Goal: Transaction & Acquisition: Purchase product/service

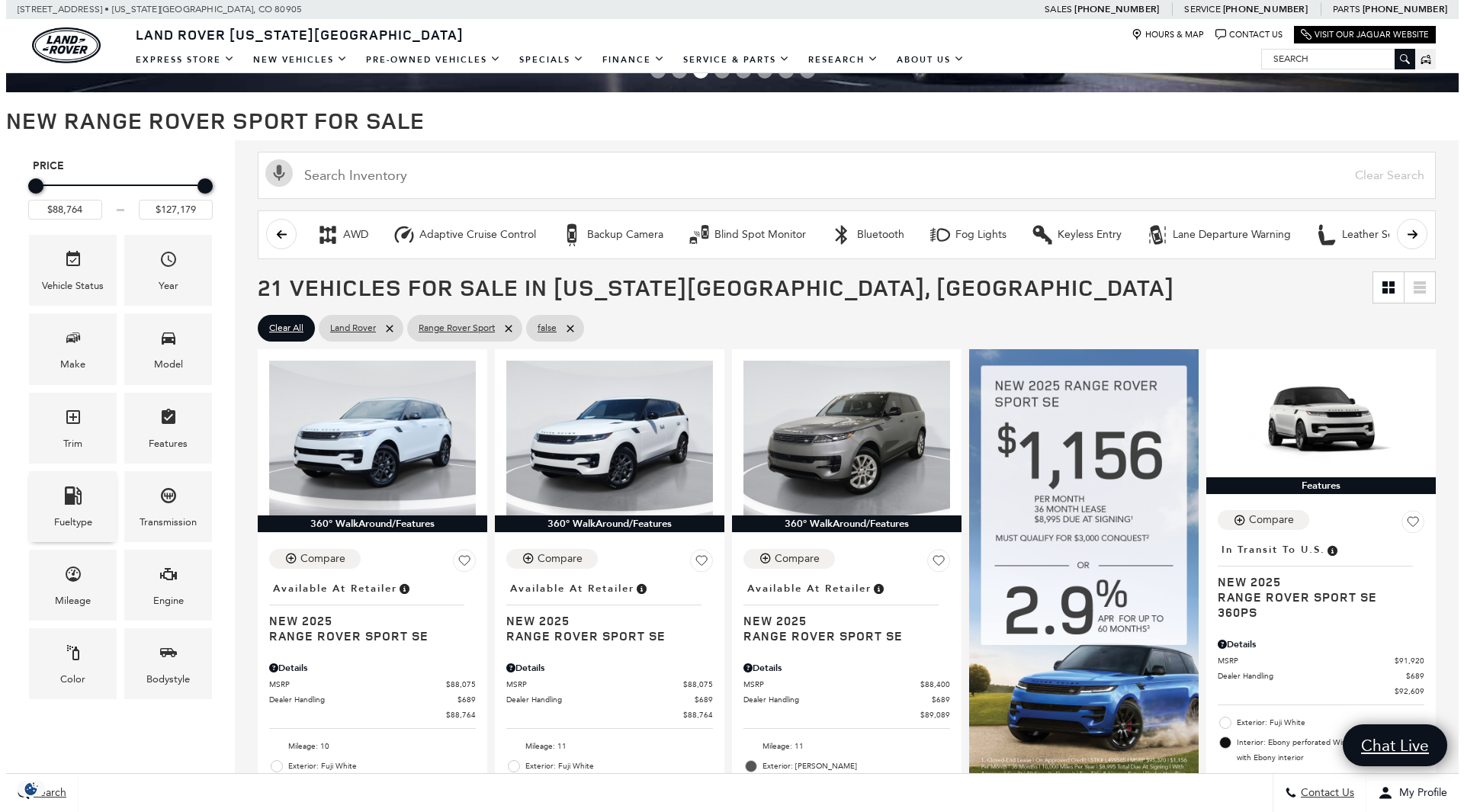
scroll to position [149, 0]
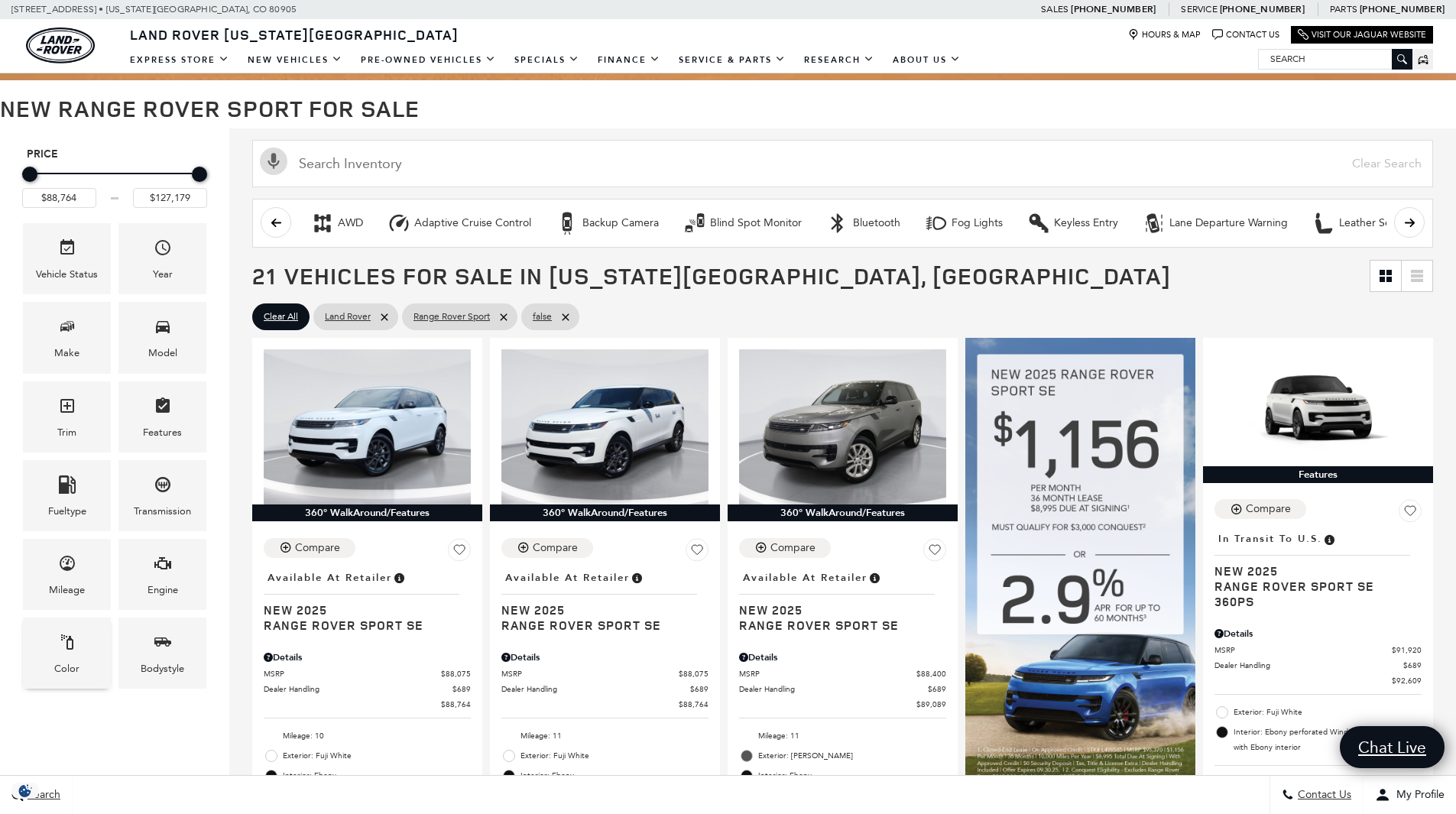
click at [91, 649] on div "Color" at bounding box center [66, 653] width 88 height 71
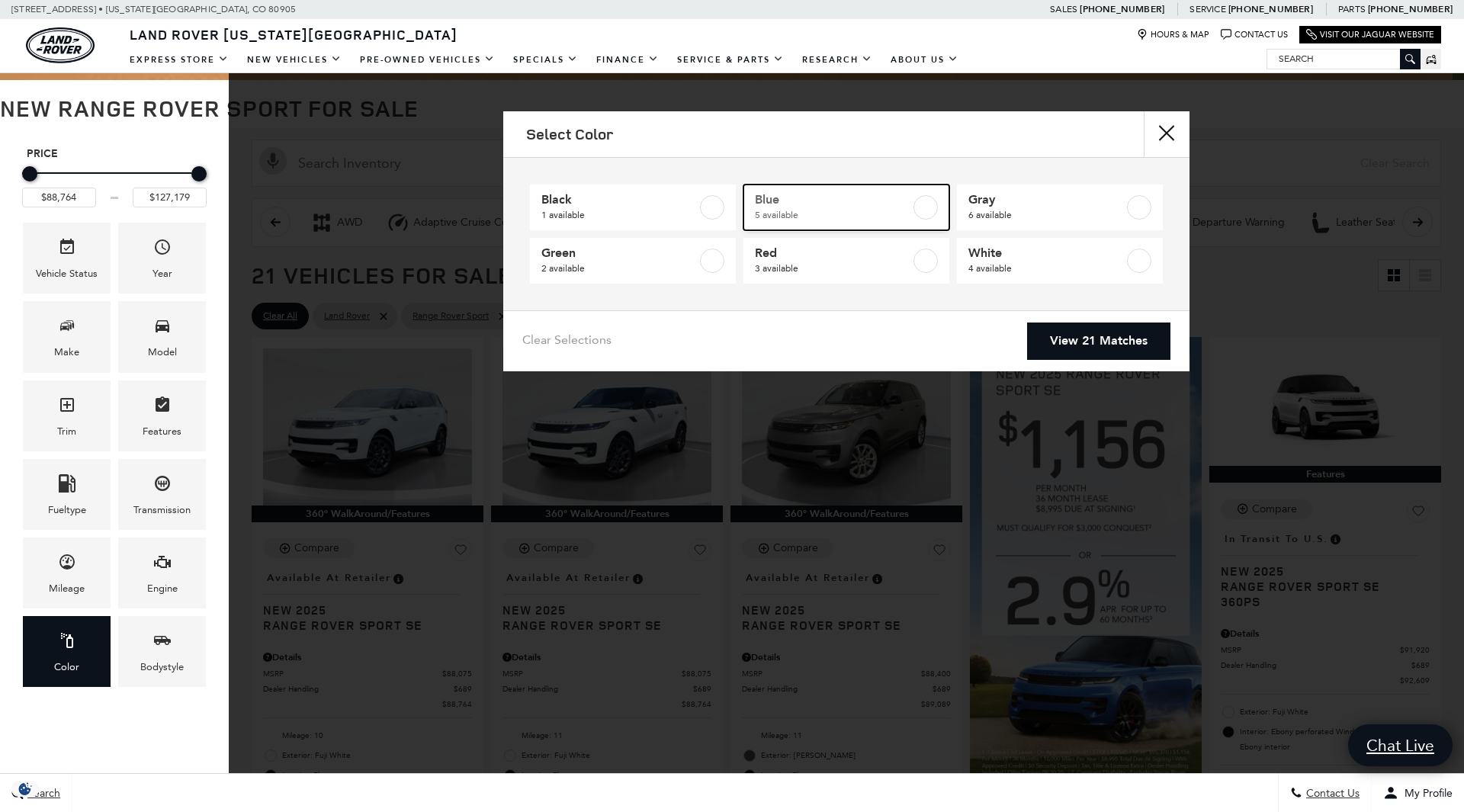
click at [906, 208] on span "5 available" at bounding box center [832, 215] width 156 height 15
type input "$93,144"
type input "$122,484"
checkbox input "true"
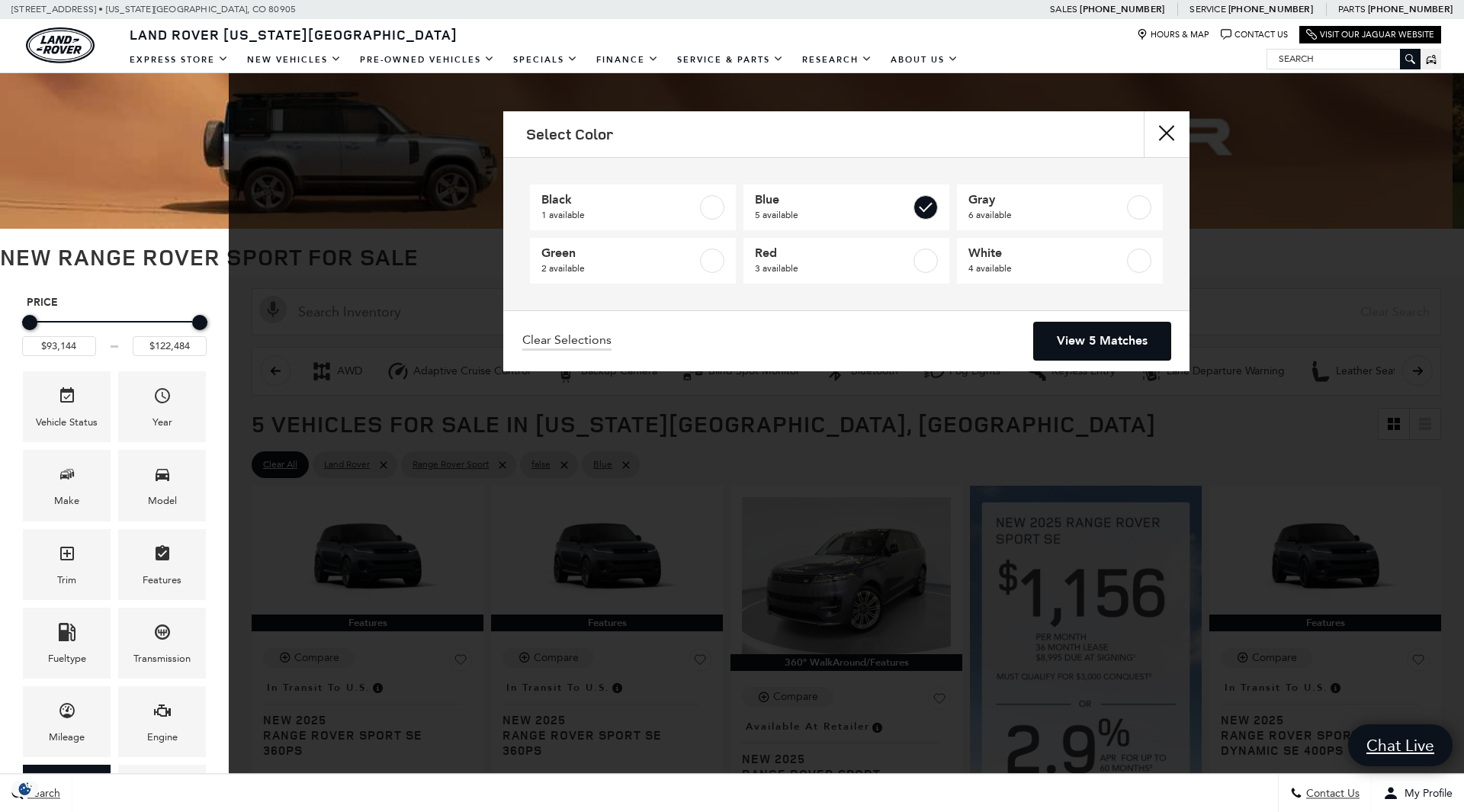
click at [1068, 327] on link "View 5 Matches" at bounding box center [1103, 341] width 136 height 37
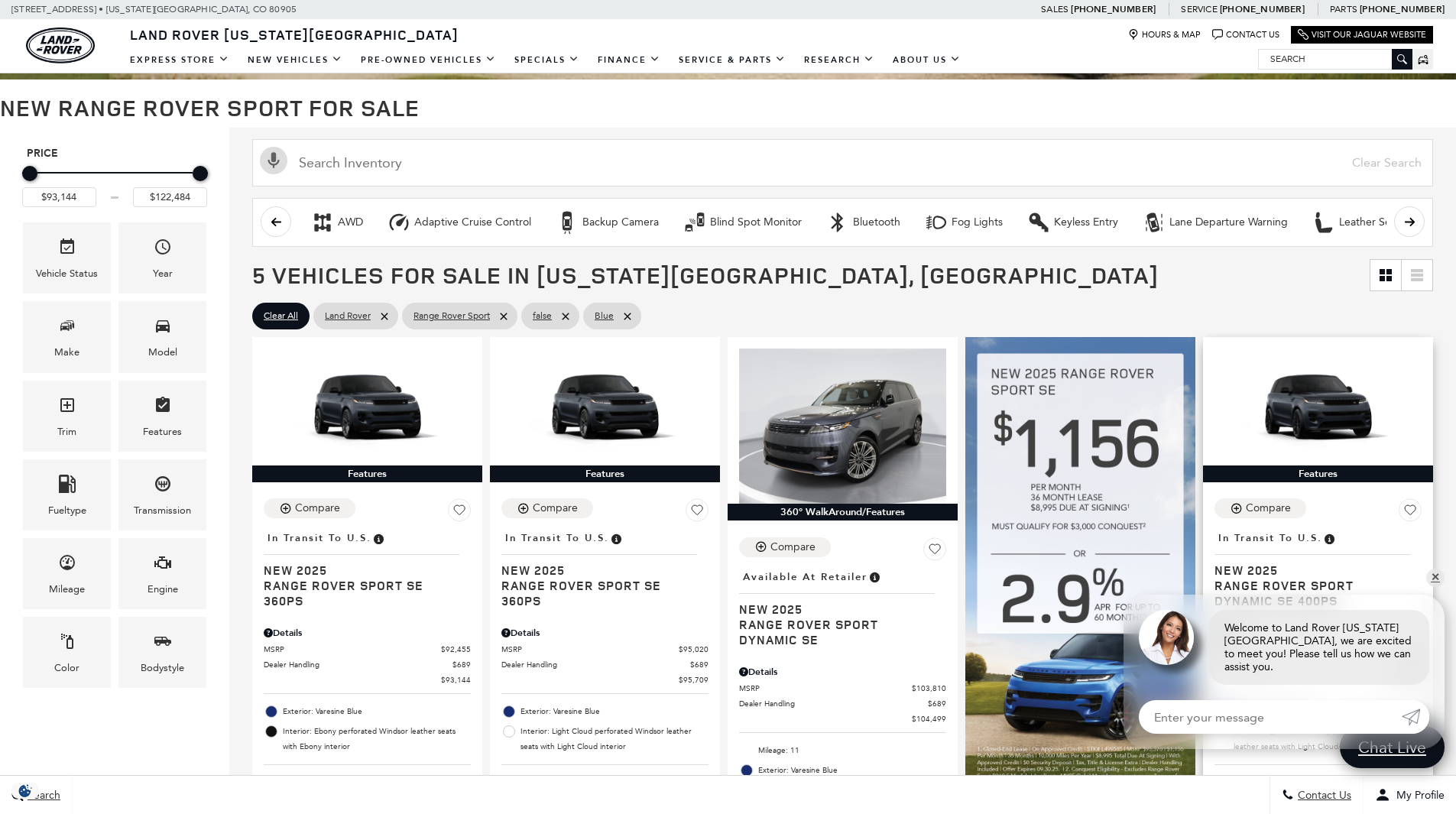
scroll to position [162, 0]
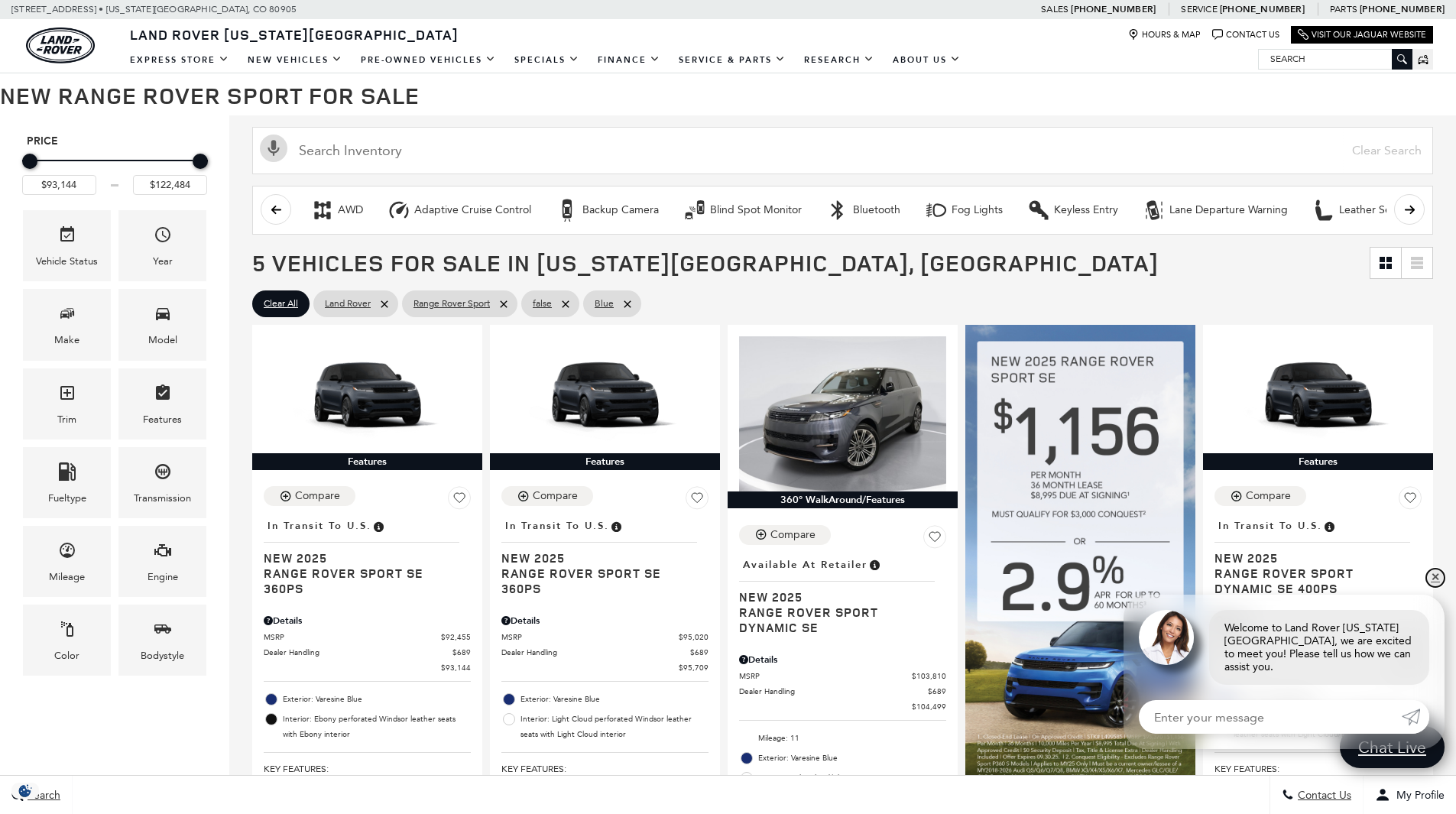
click at [1434, 587] on link "✕" at bounding box center [1435, 577] width 18 height 18
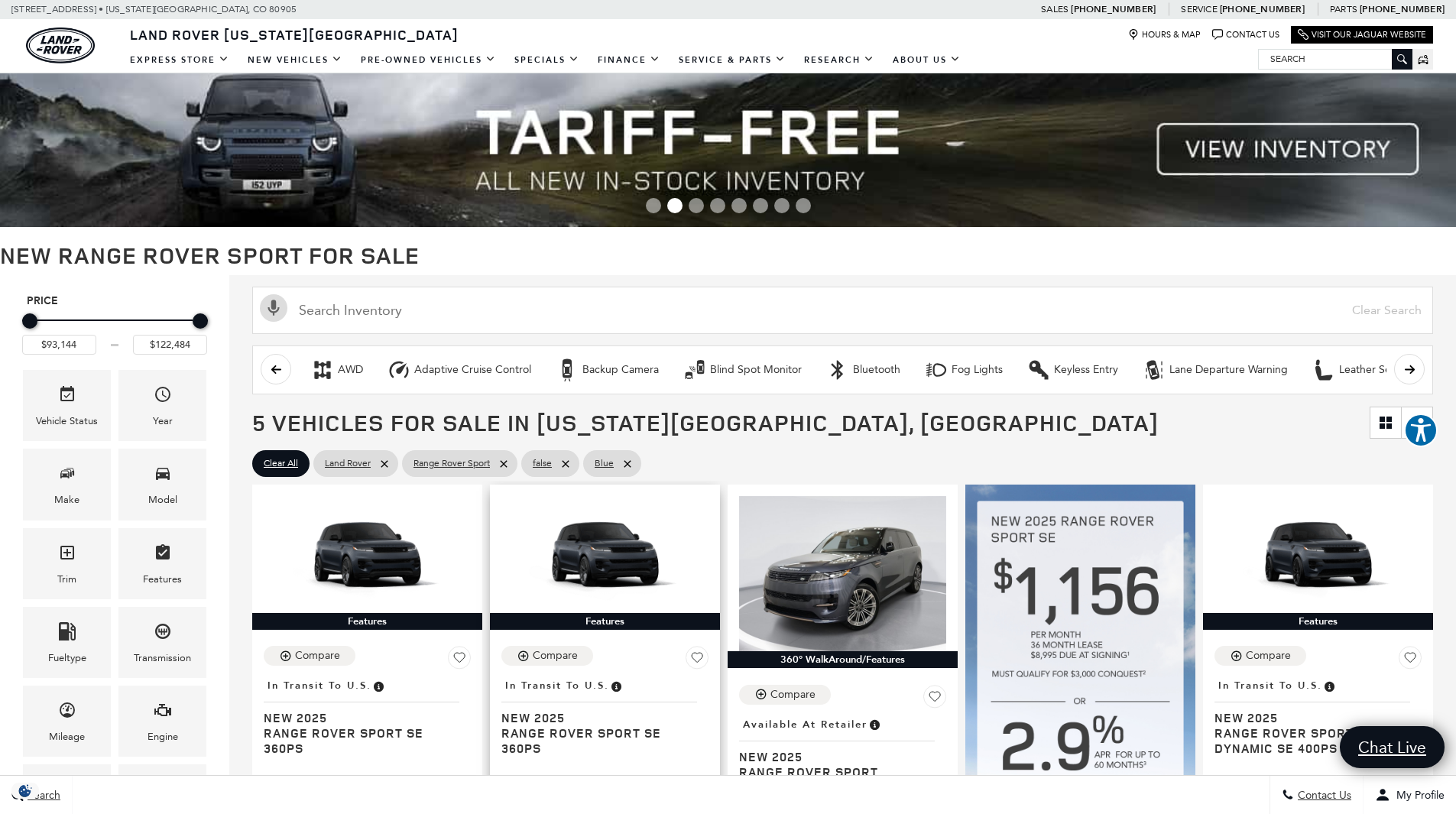
scroll to position [0, 0]
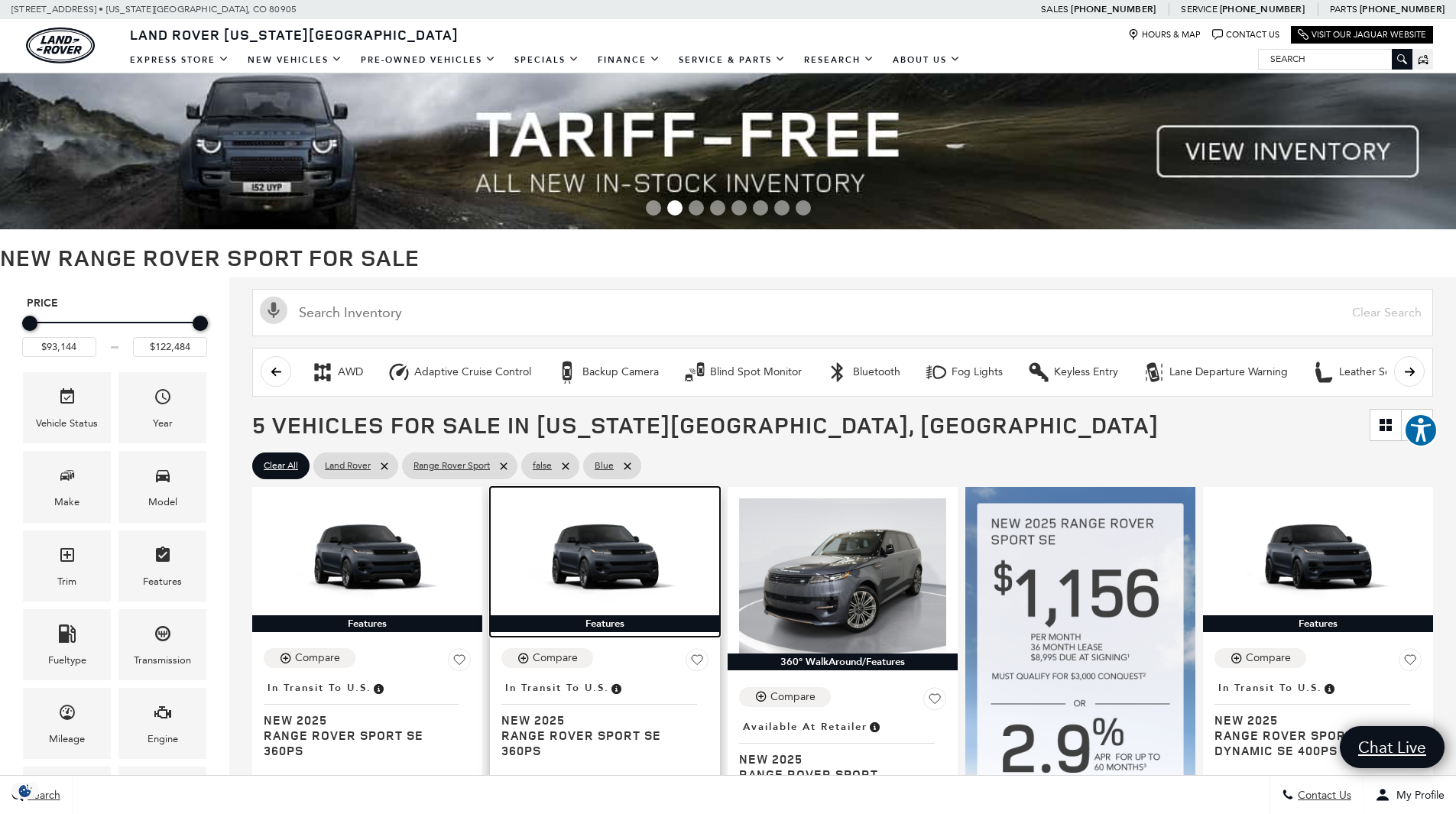
click at [615, 558] on img at bounding box center [604, 556] width 207 height 117
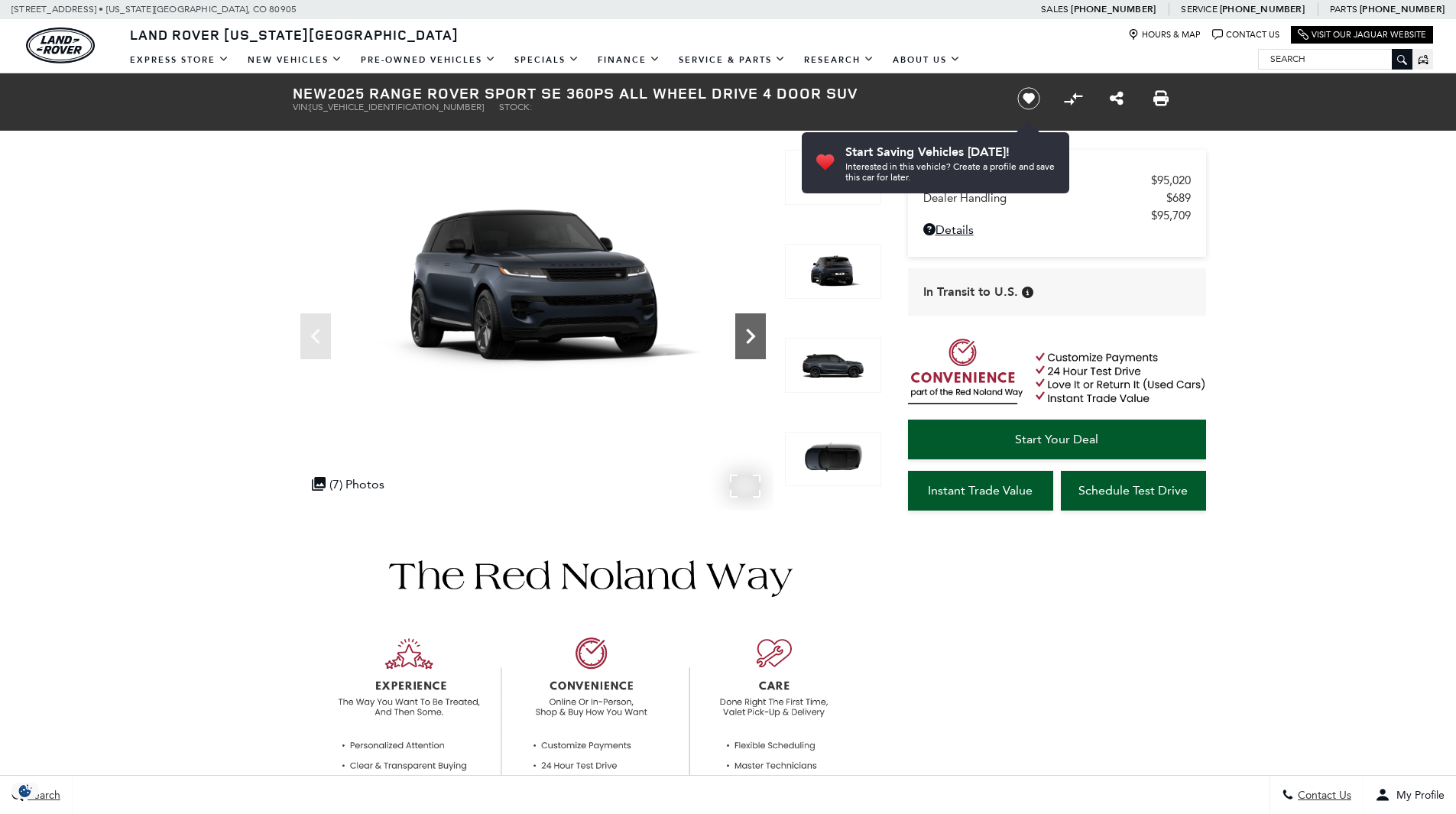
click at [760, 338] on icon "Next" at bounding box center [751, 336] width 31 height 31
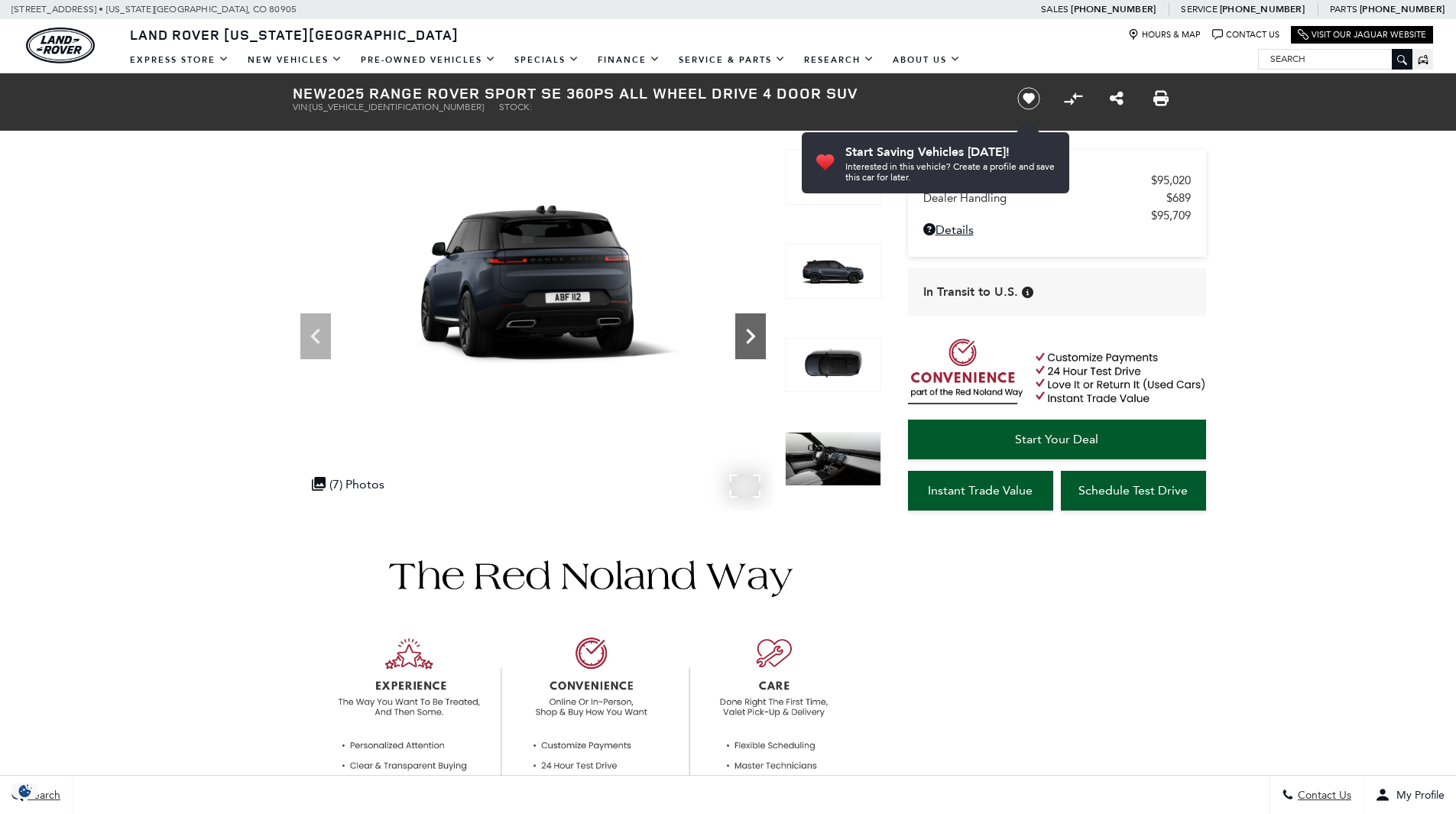
click at [753, 339] on icon "Next" at bounding box center [751, 336] width 31 height 31
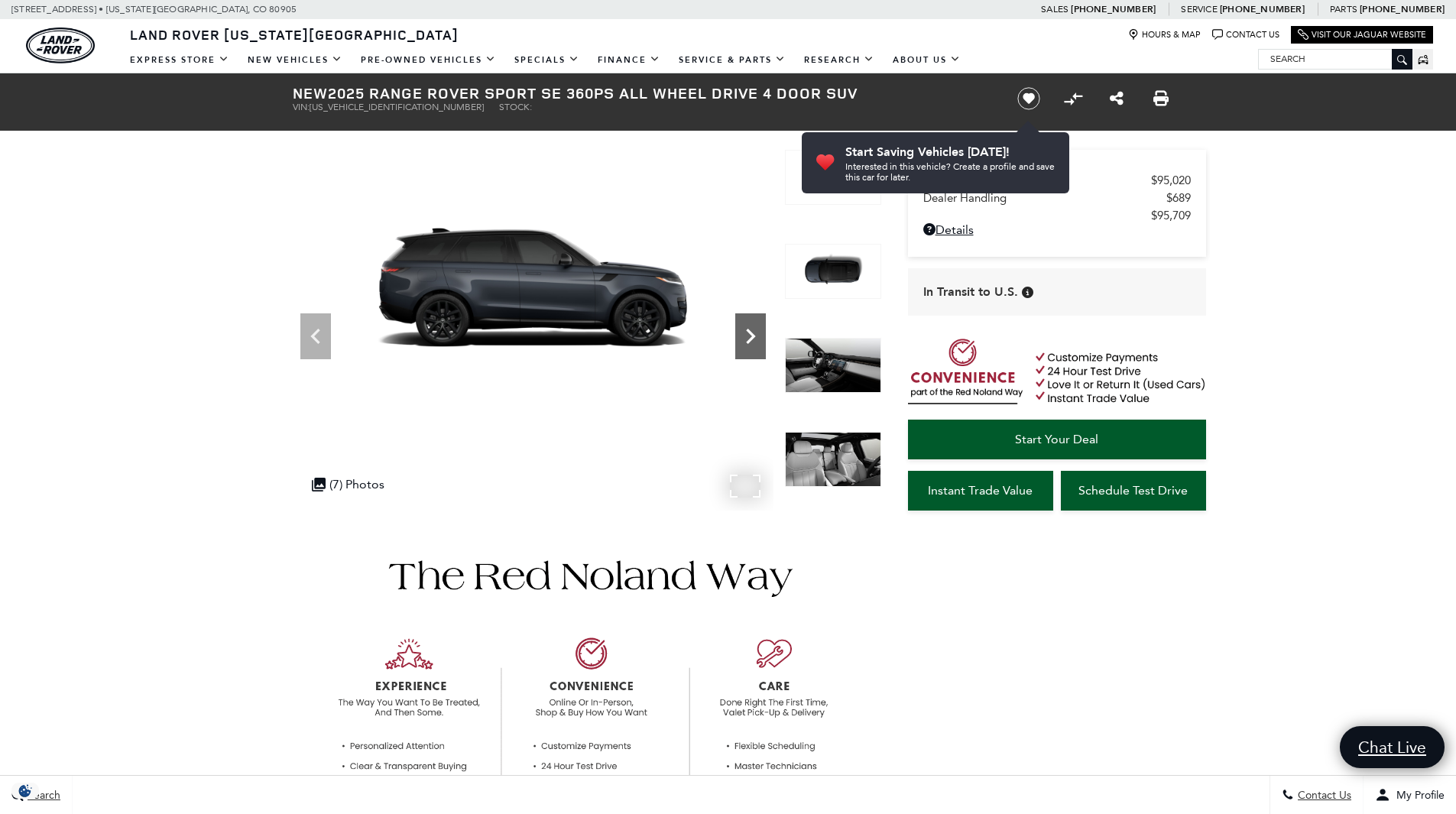
click at [747, 339] on icon "Next" at bounding box center [751, 336] width 31 height 31
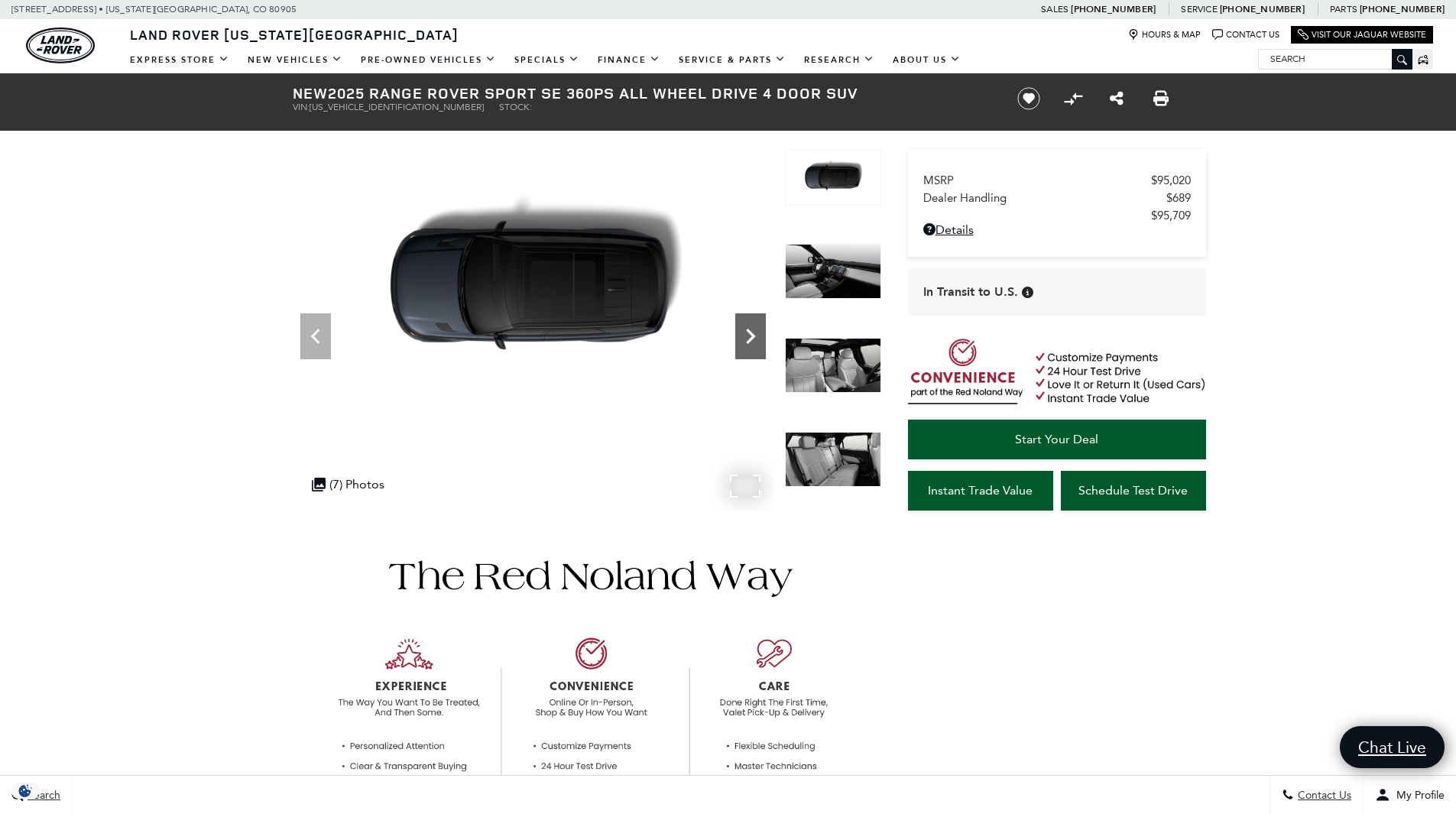
click at [747, 339] on icon "Next" at bounding box center [751, 336] width 31 height 31
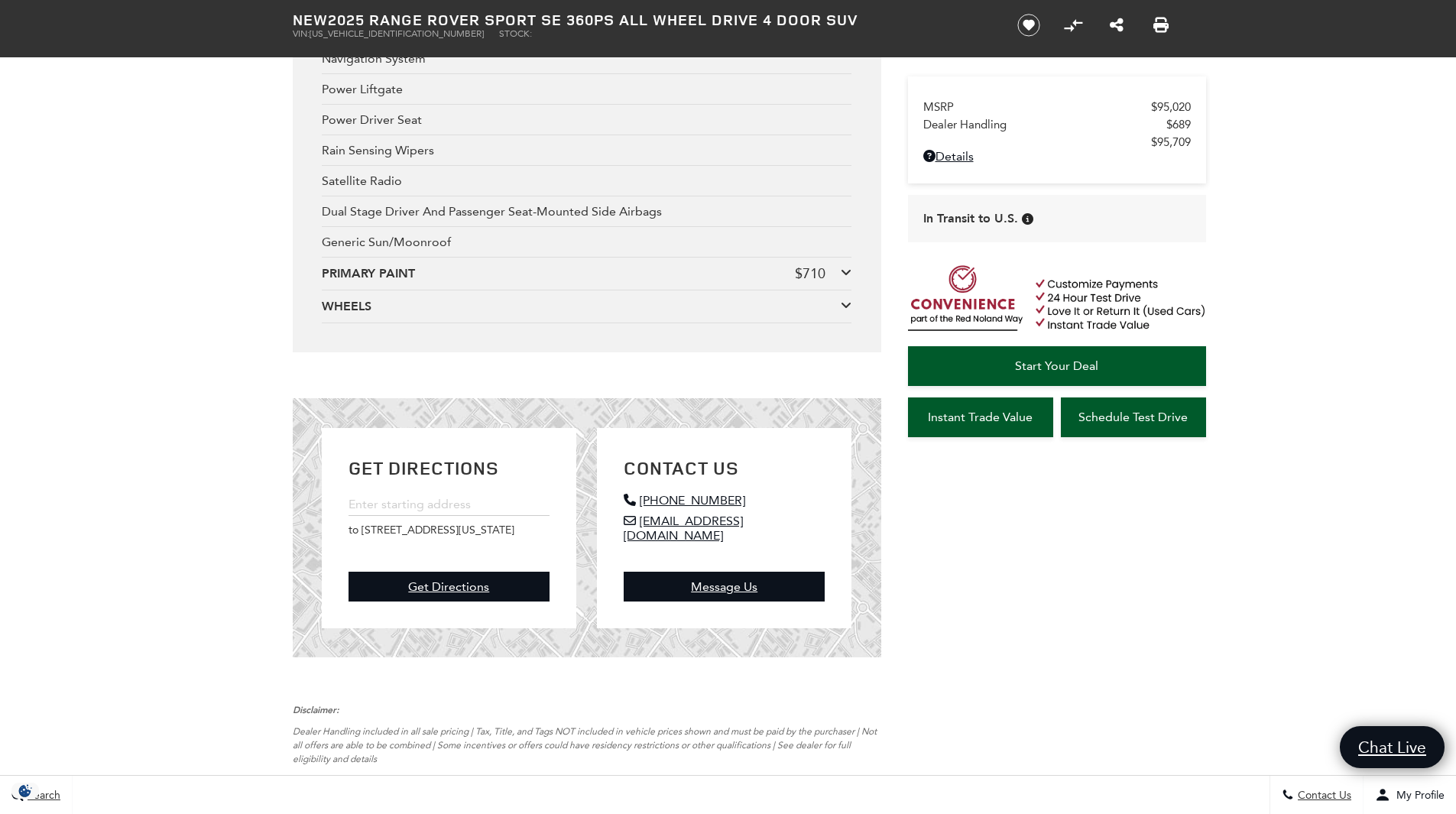
scroll to position [2882, 0]
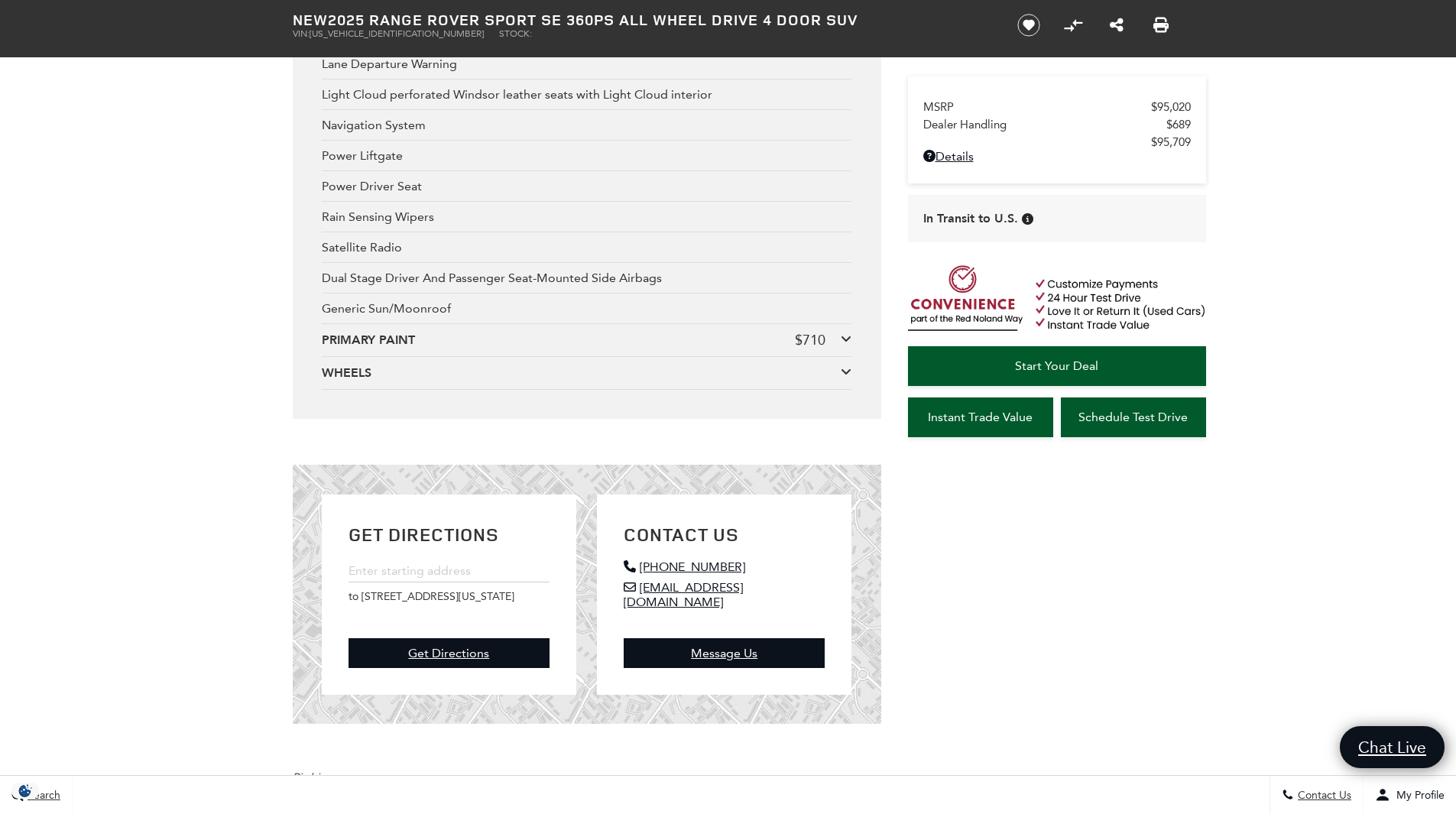
click at [839, 374] on div "WHEELS" at bounding box center [581, 372] width 519 height 16
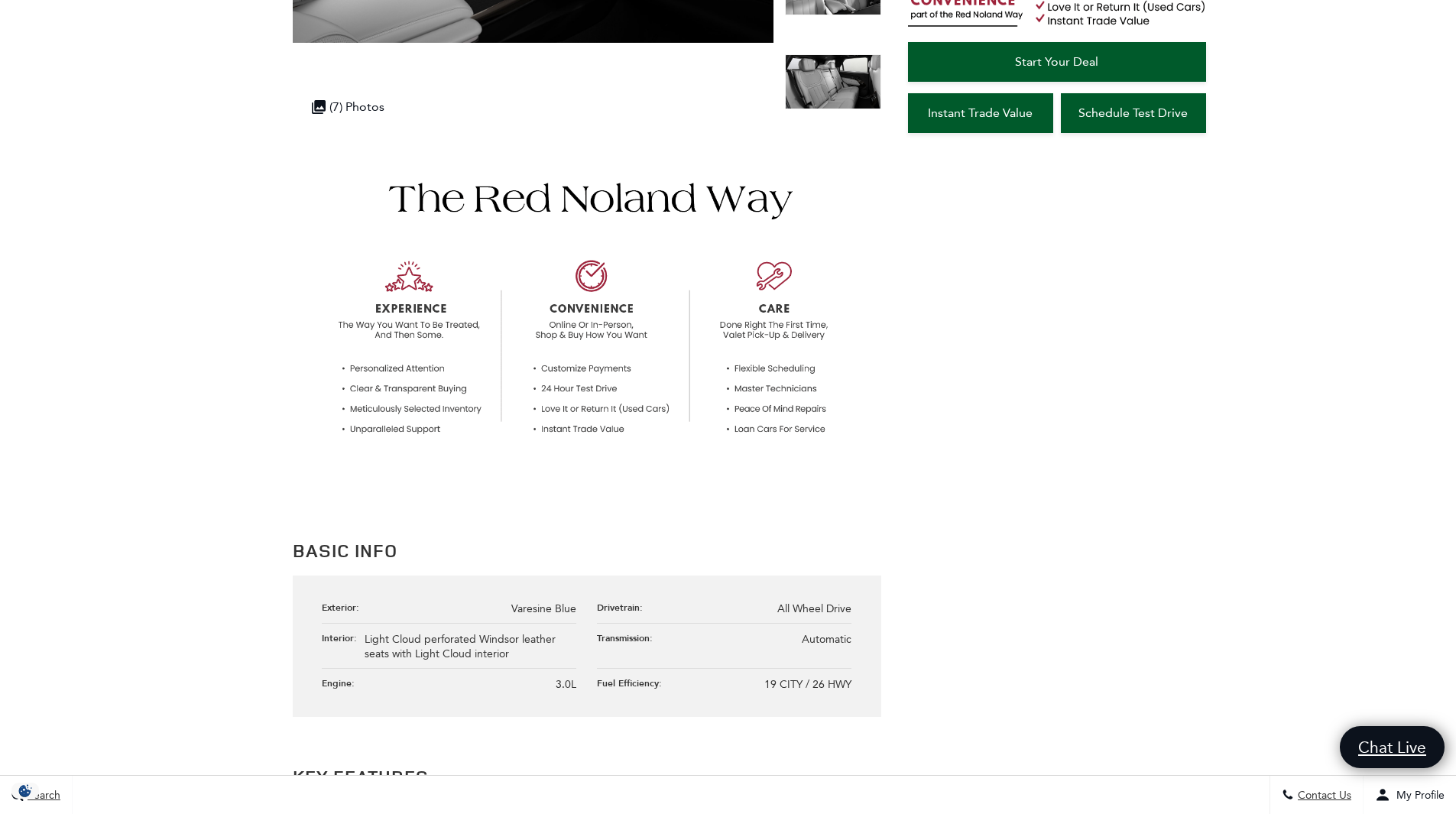
scroll to position [0, 0]
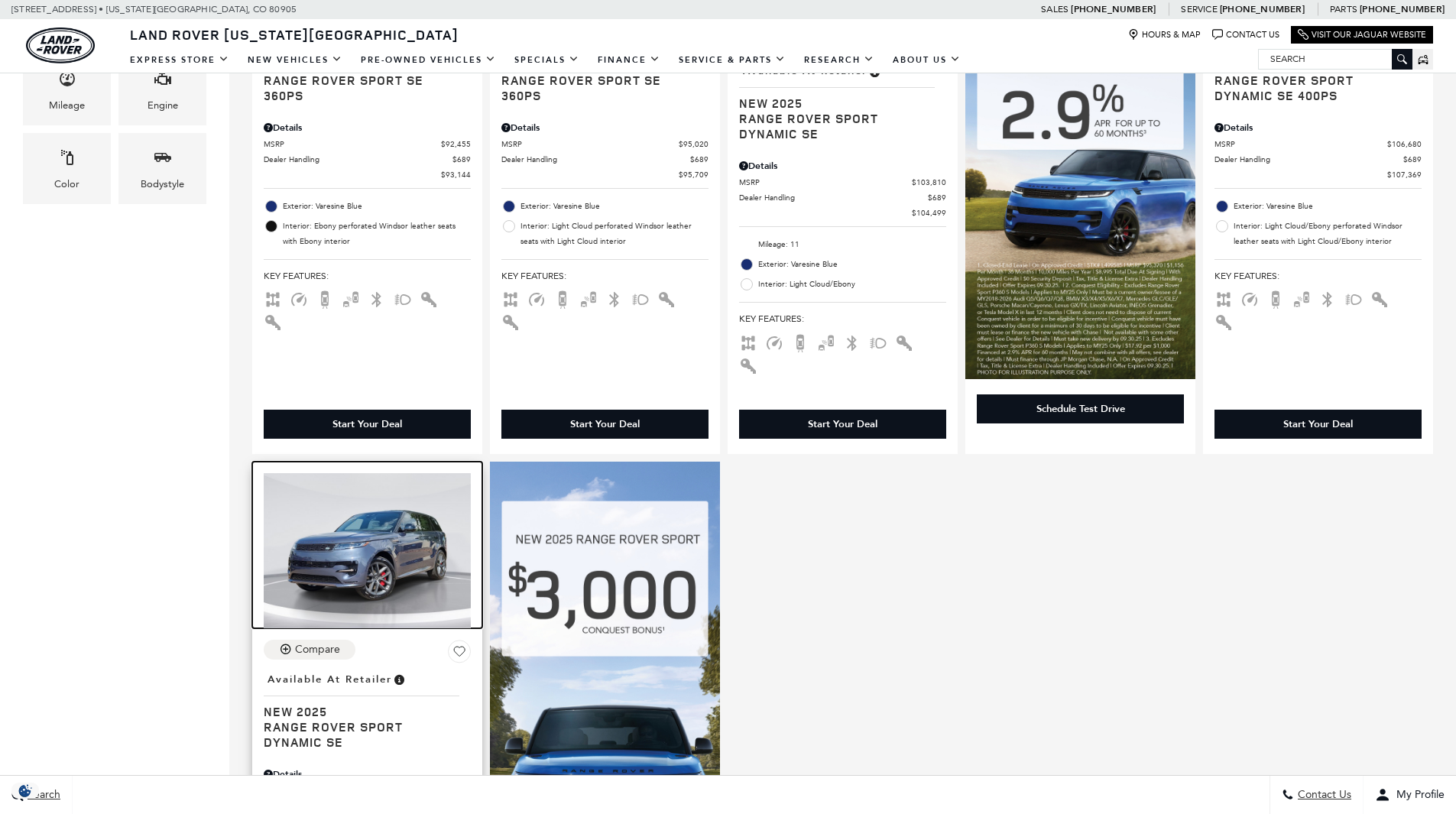
scroll to position [851, 0]
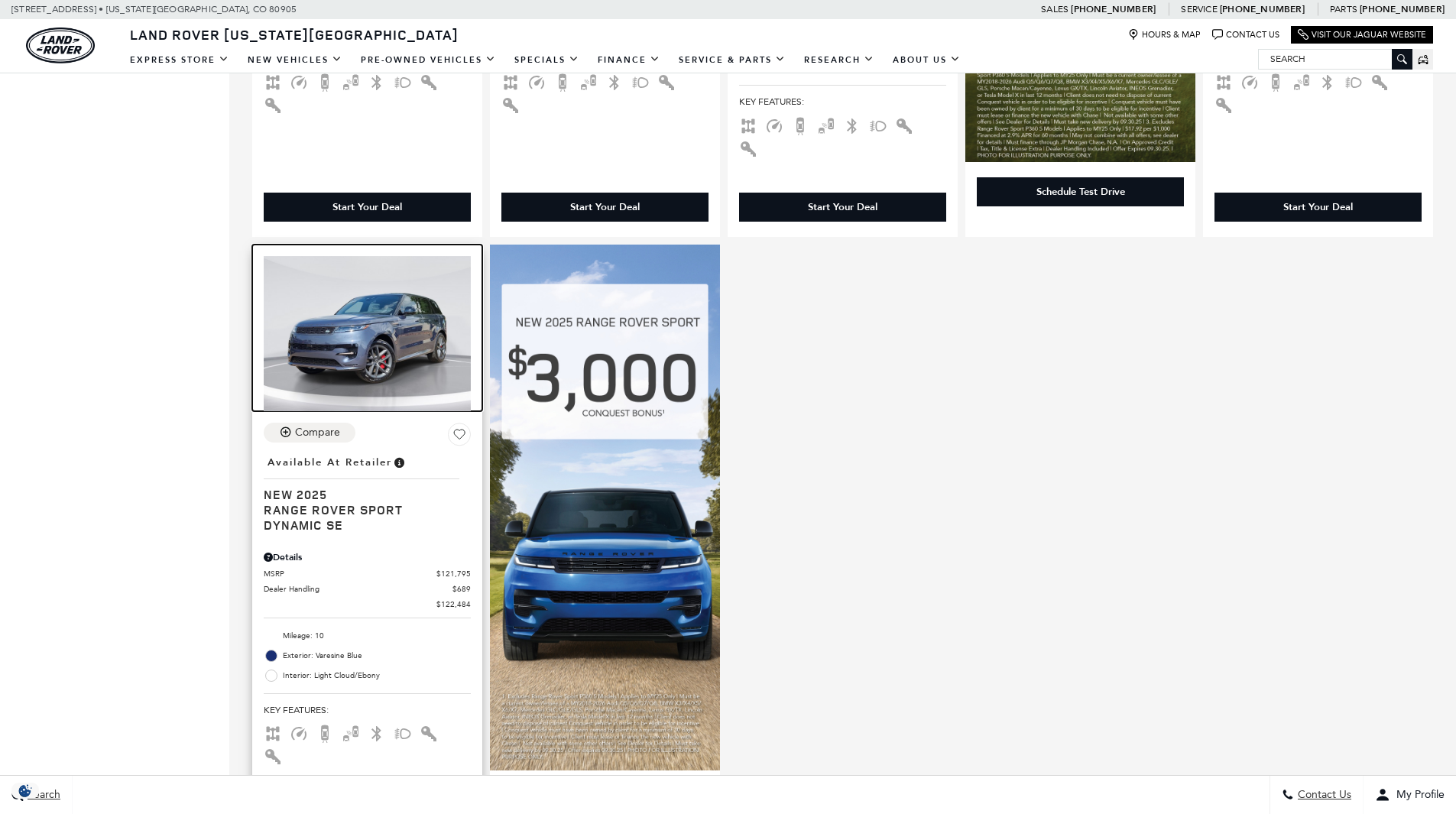
click at [342, 352] on img at bounding box center [367, 333] width 207 height 155
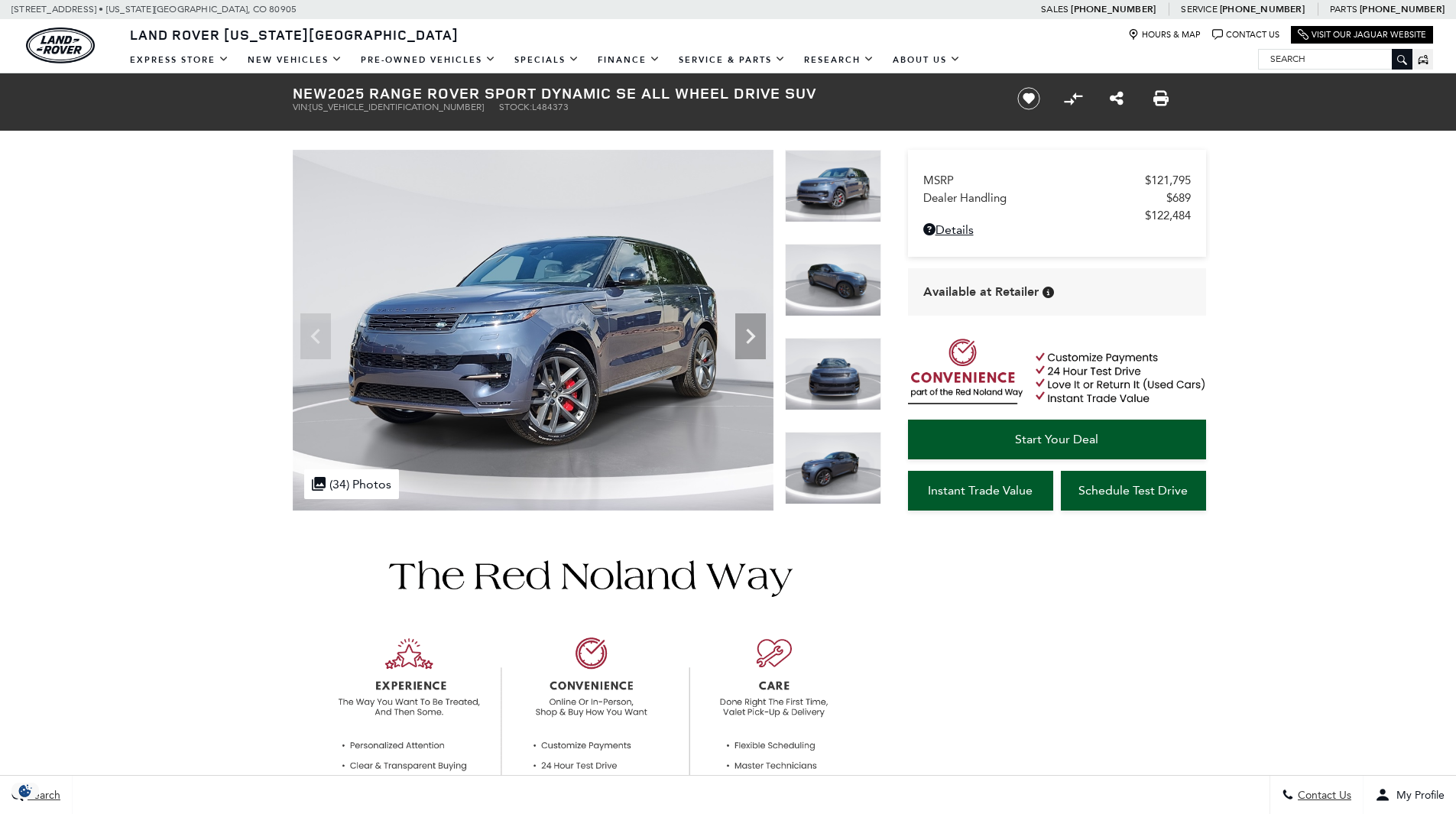
click at [748, 341] on icon "Next" at bounding box center [751, 336] width 10 height 15
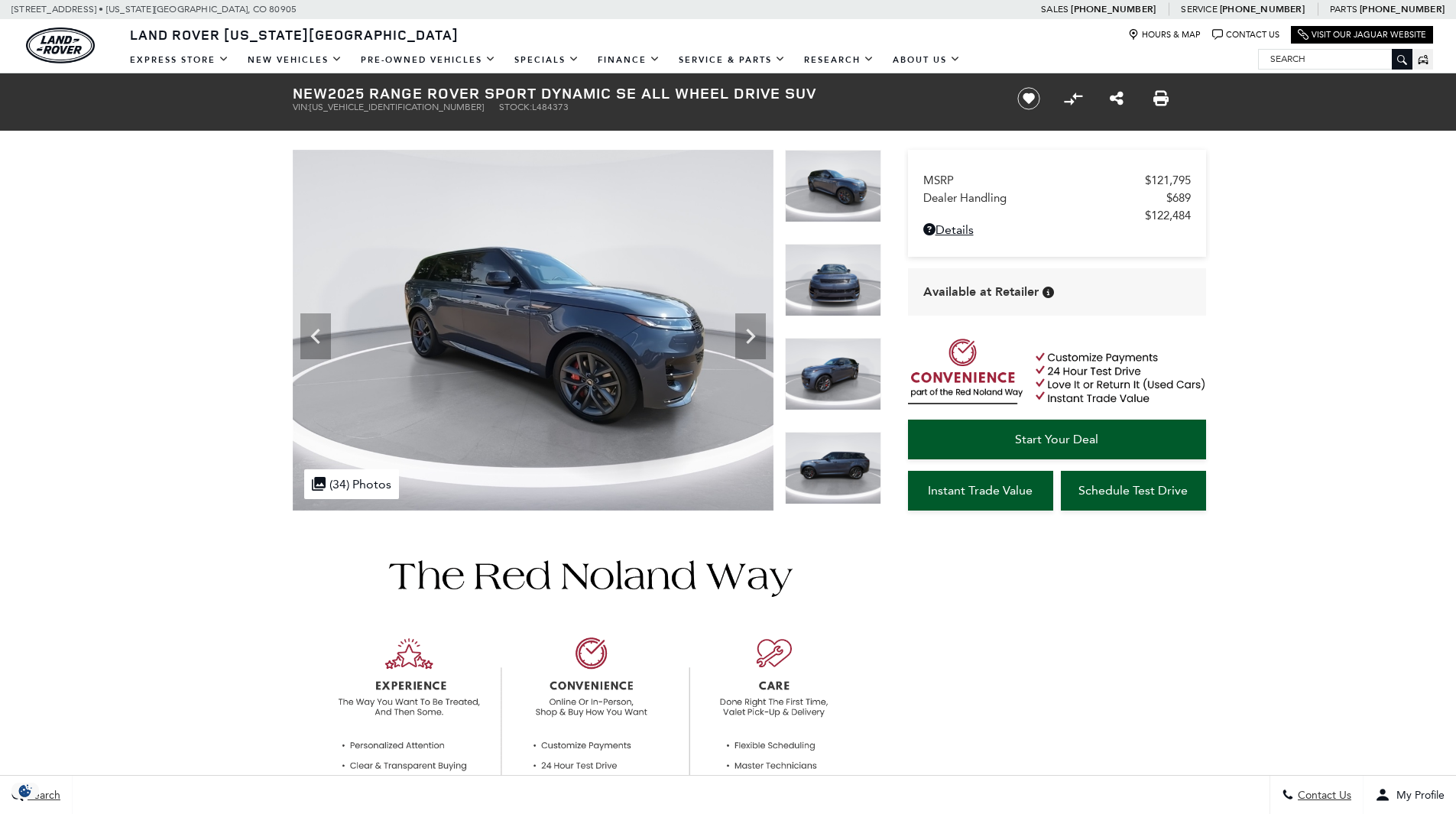
click at [748, 341] on icon "Next" at bounding box center [751, 336] width 10 height 15
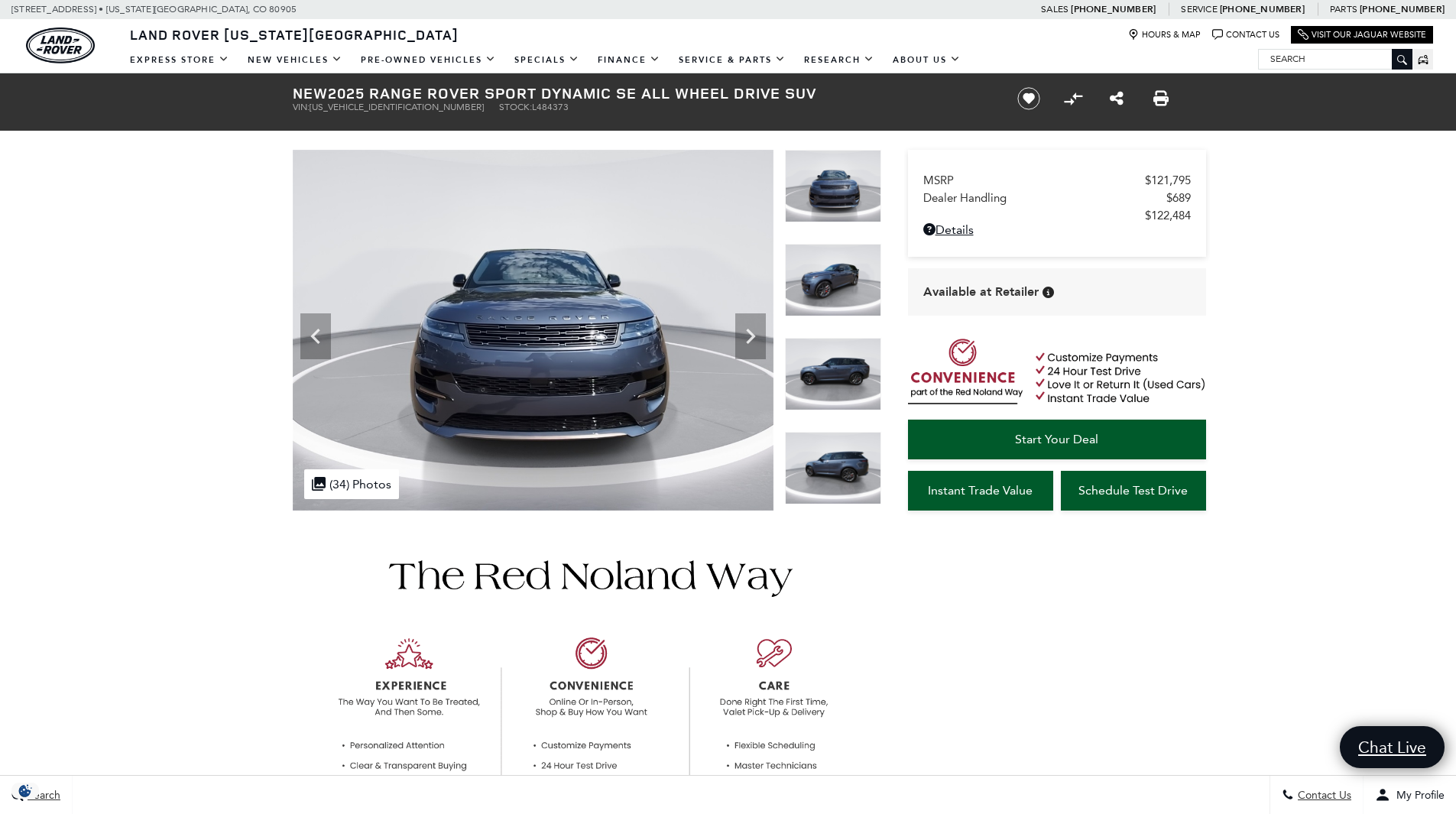
click at [748, 341] on icon "Next" at bounding box center [751, 336] width 10 height 15
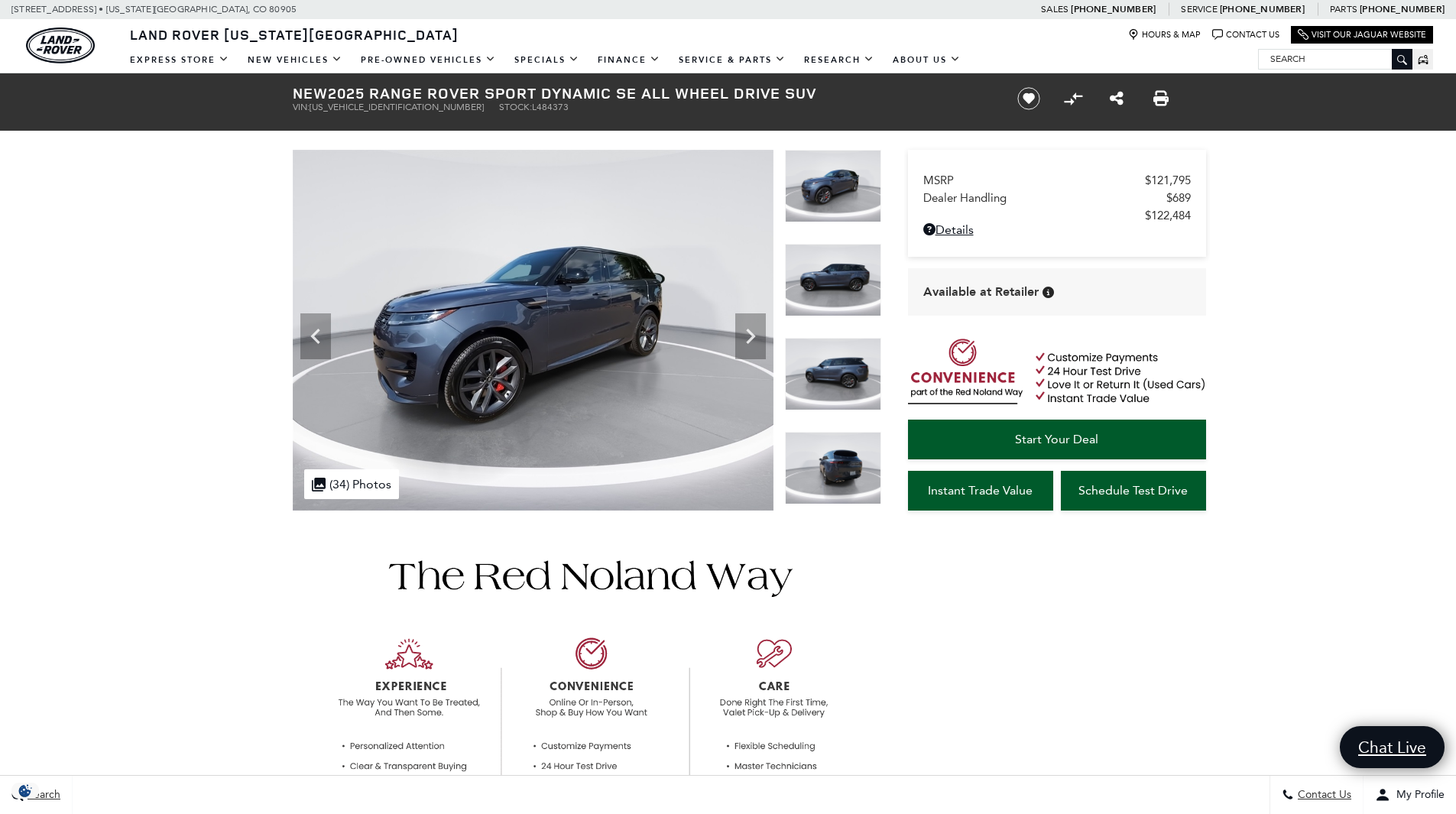
click at [748, 341] on icon "Next" at bounding box center [751, 336] width 10 height 15
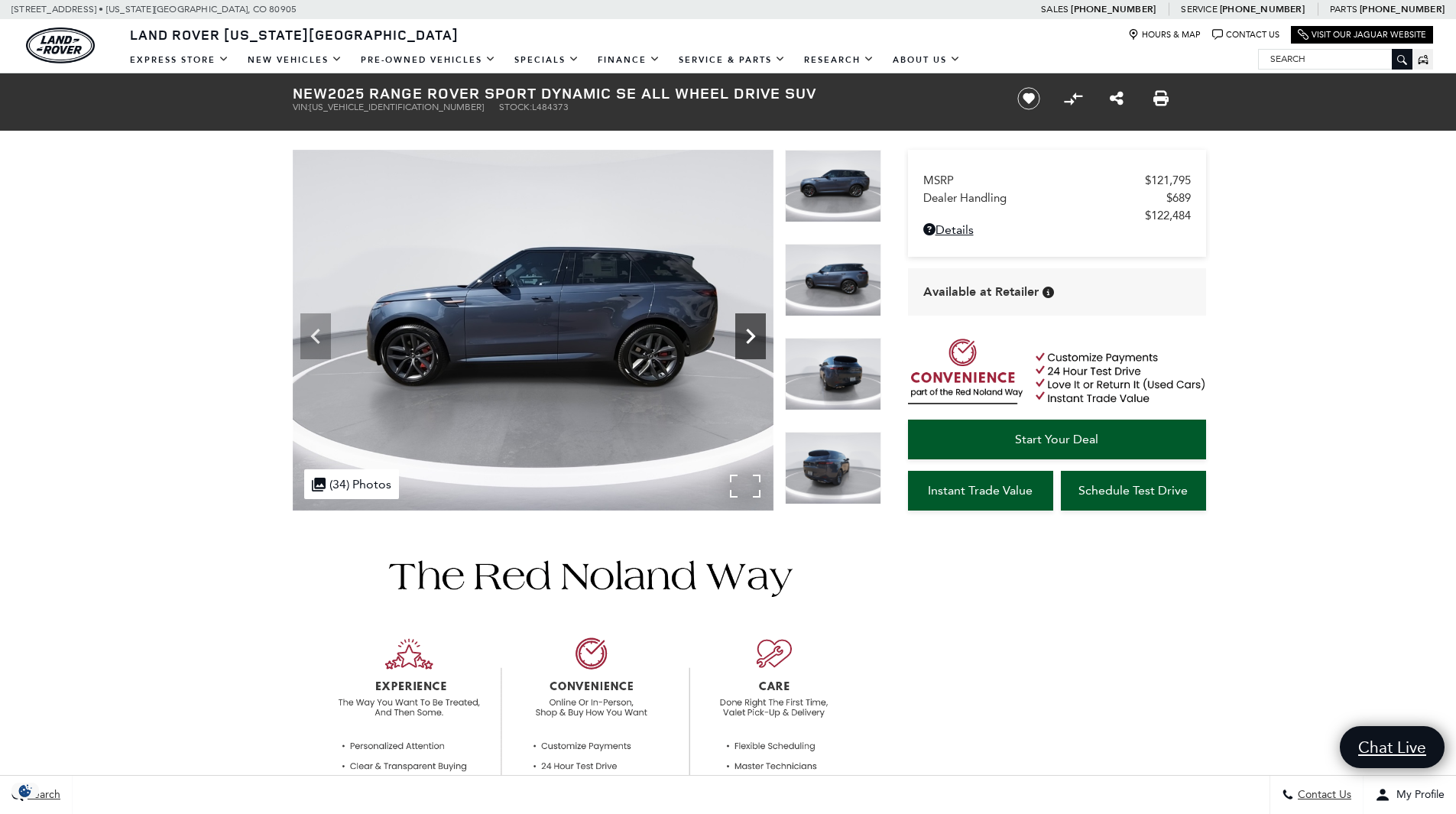
click at [749, 344] on icon "Next" at bounding box center [751, 336] width 31 height 31
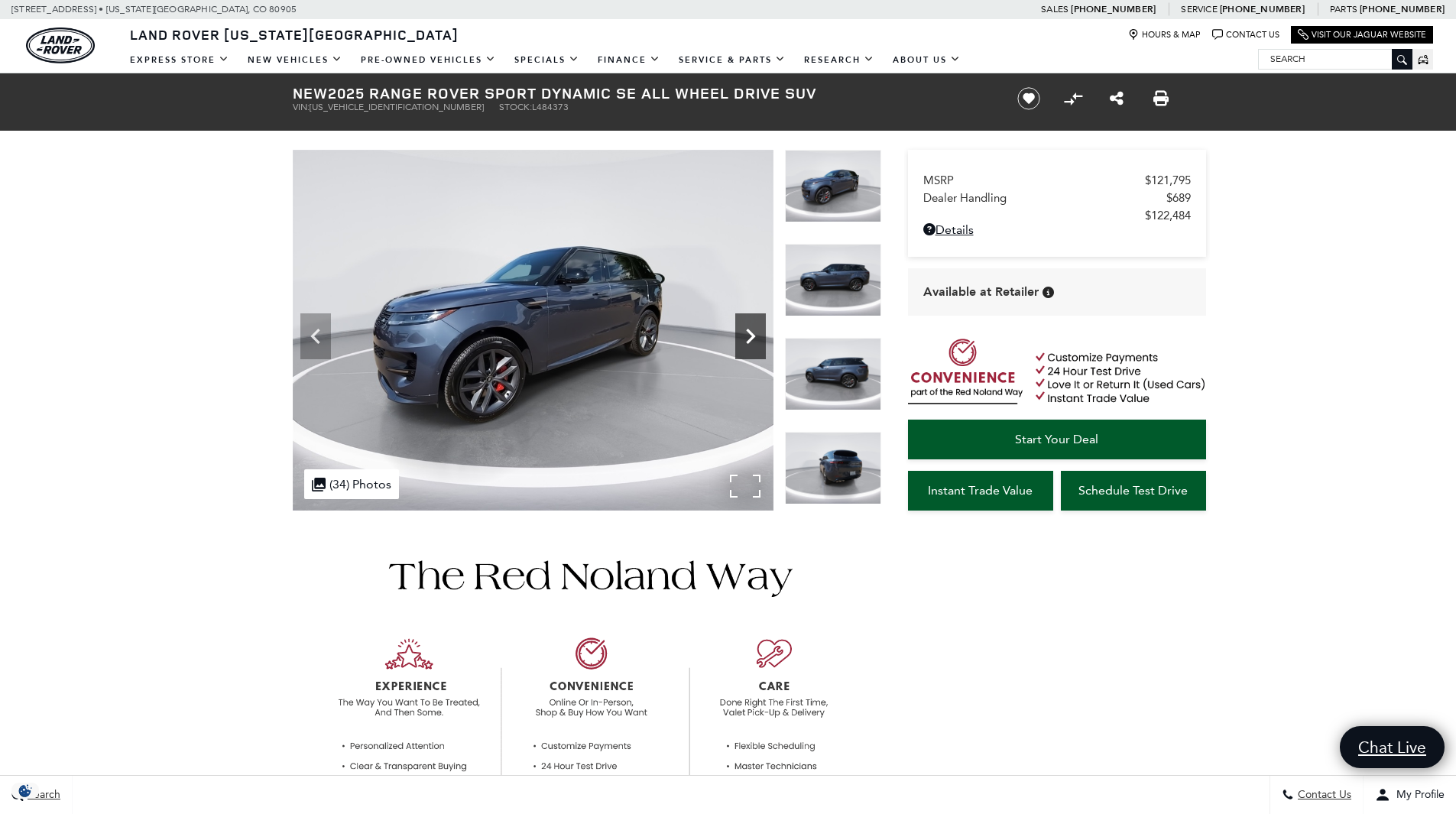
click at [749, 344] on icon "Next" at bounding box center [751, 336] width 31 height 31
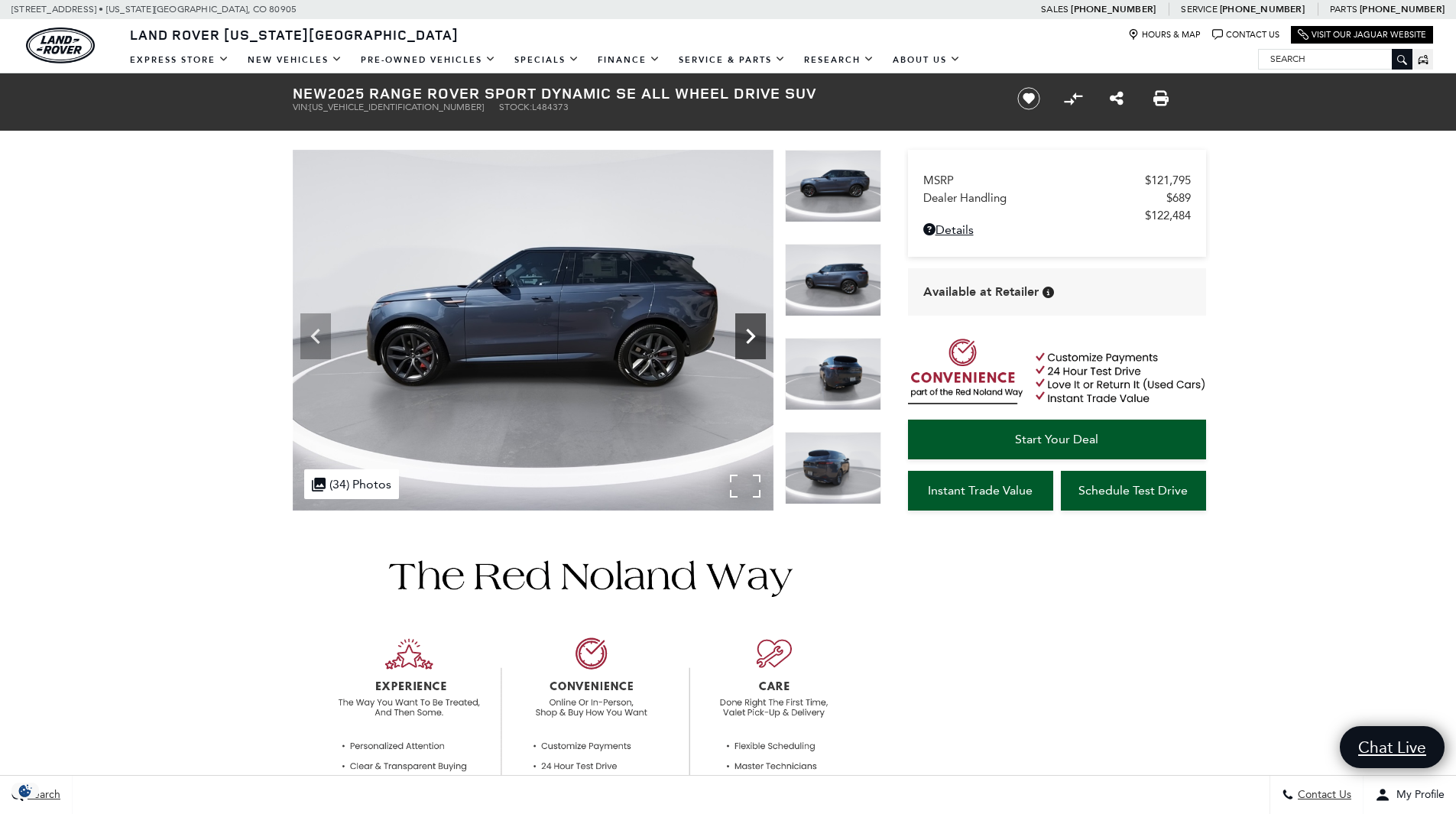
click at [749, 344] on icon "Next" at bounding box center [751, 336] width 31 height 31
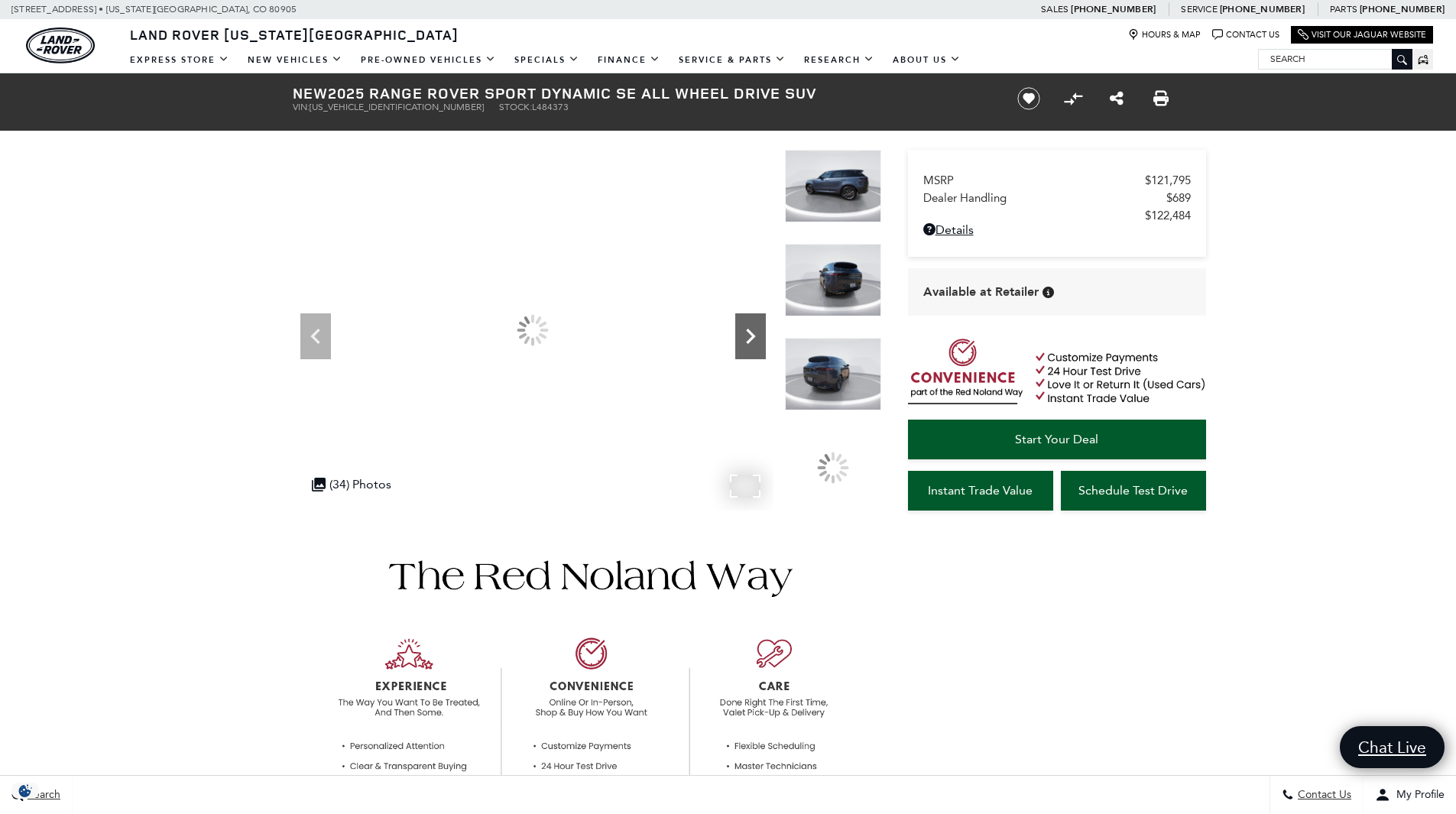
click at [749, 344] on icon "Next" at bounding box center [751, 336] width 31 height 31
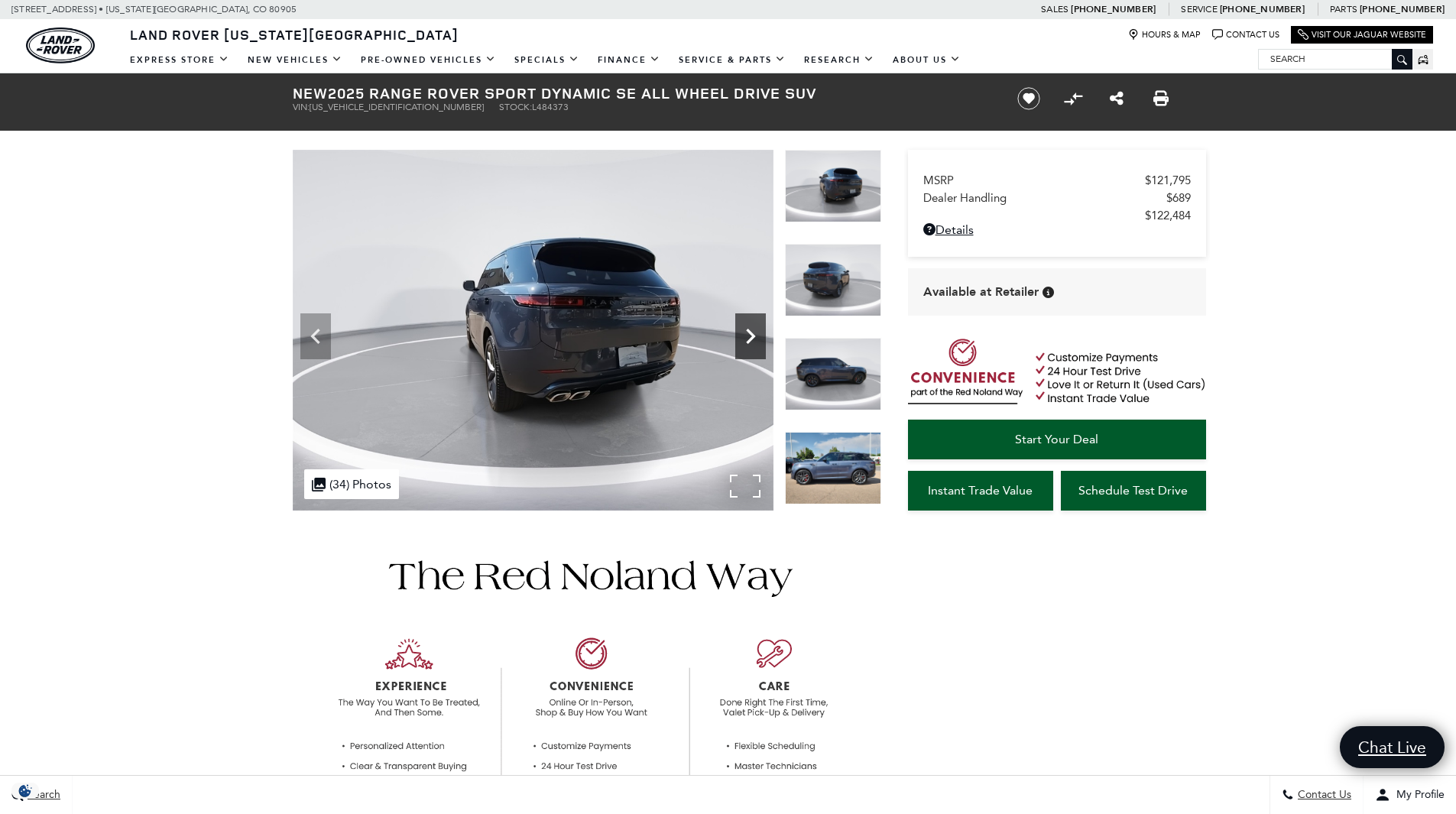
click at [749, 344] on icon "Next" at bounding box center [751, 336] width 31 height 31
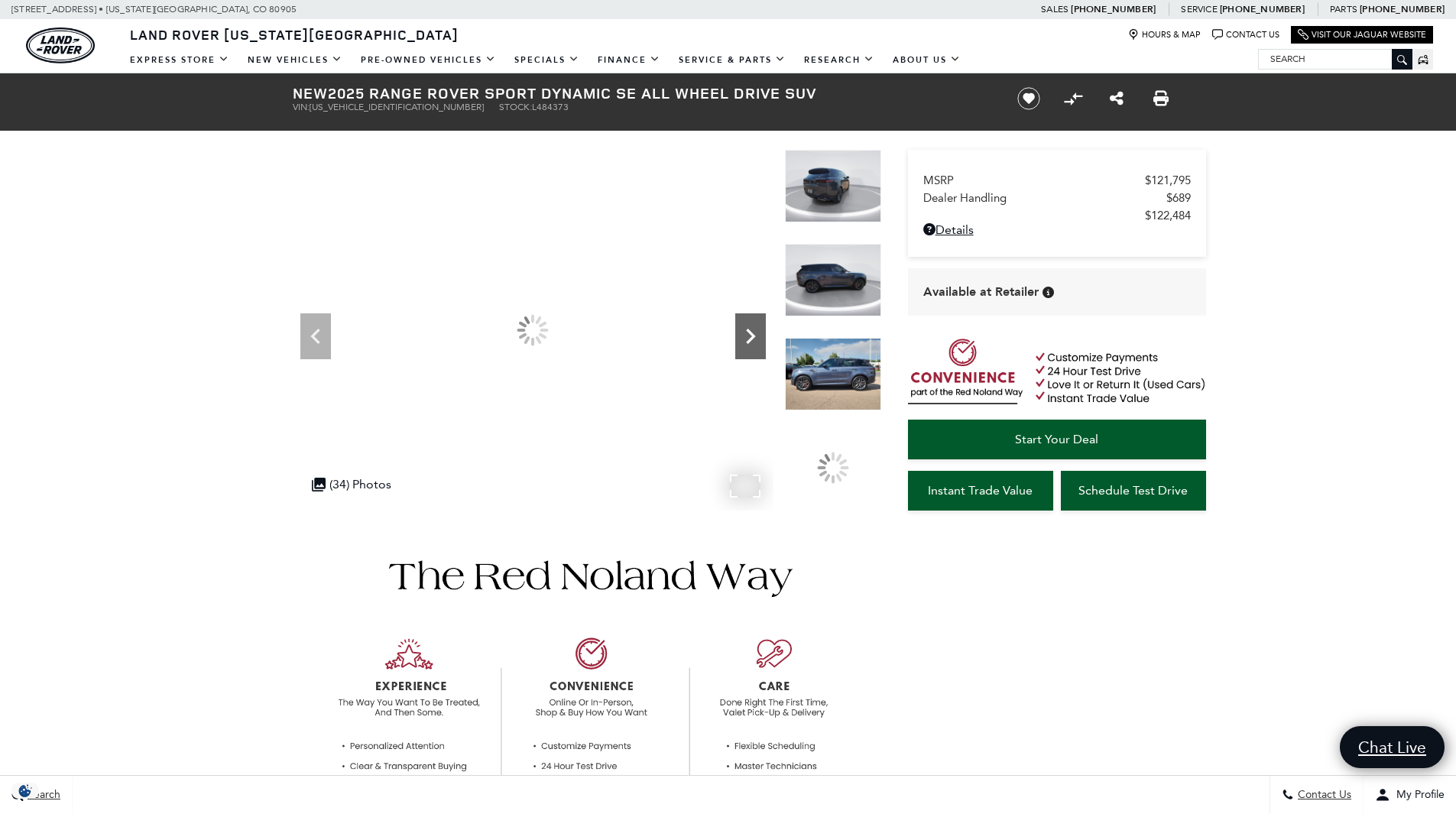
click at [749, 344] on icon "Next" at bounding box center [751, 336] width 31 height 31
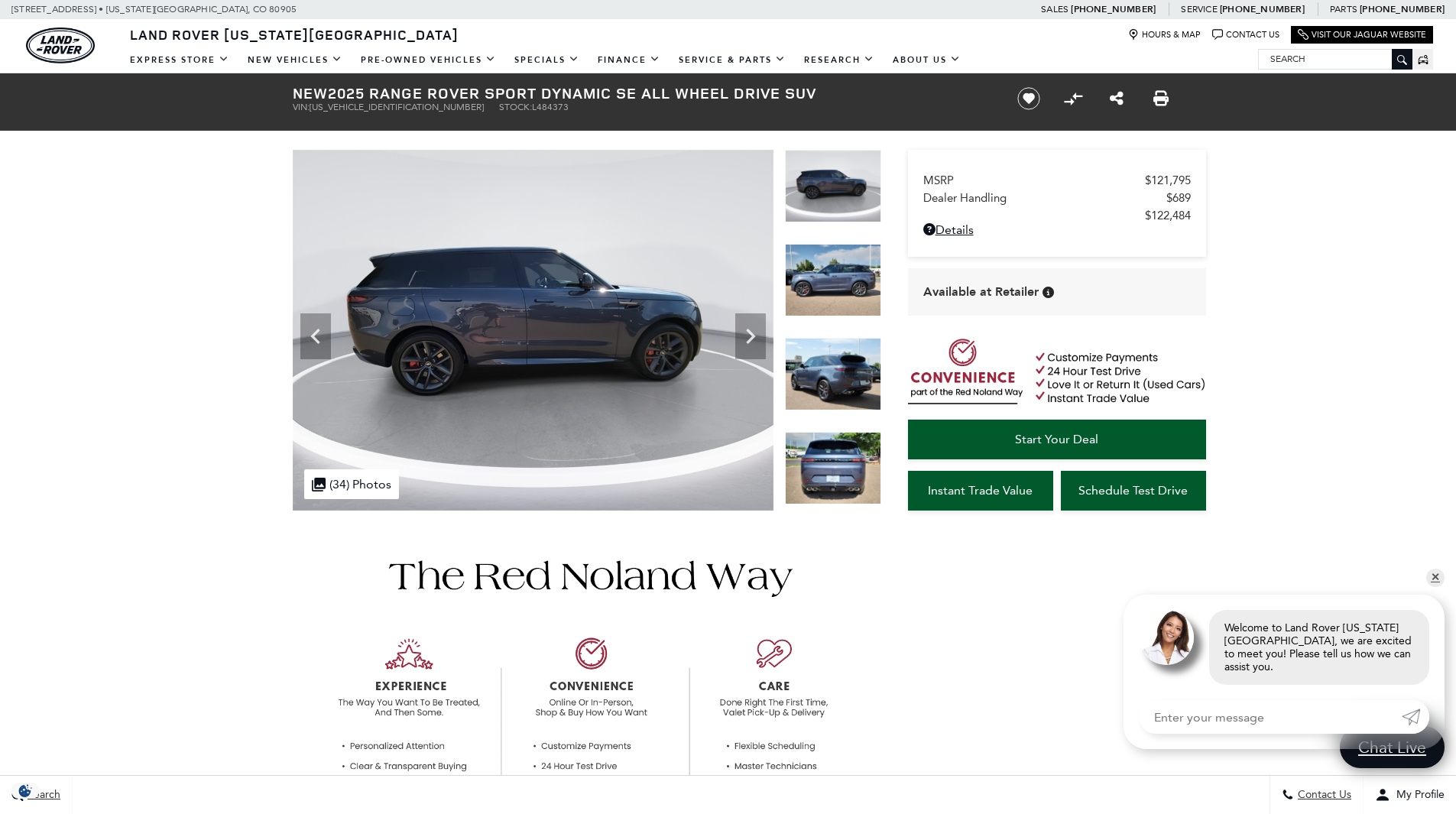
click at [834, 279] on img at bounding box center [834, 279] width 96 height 72
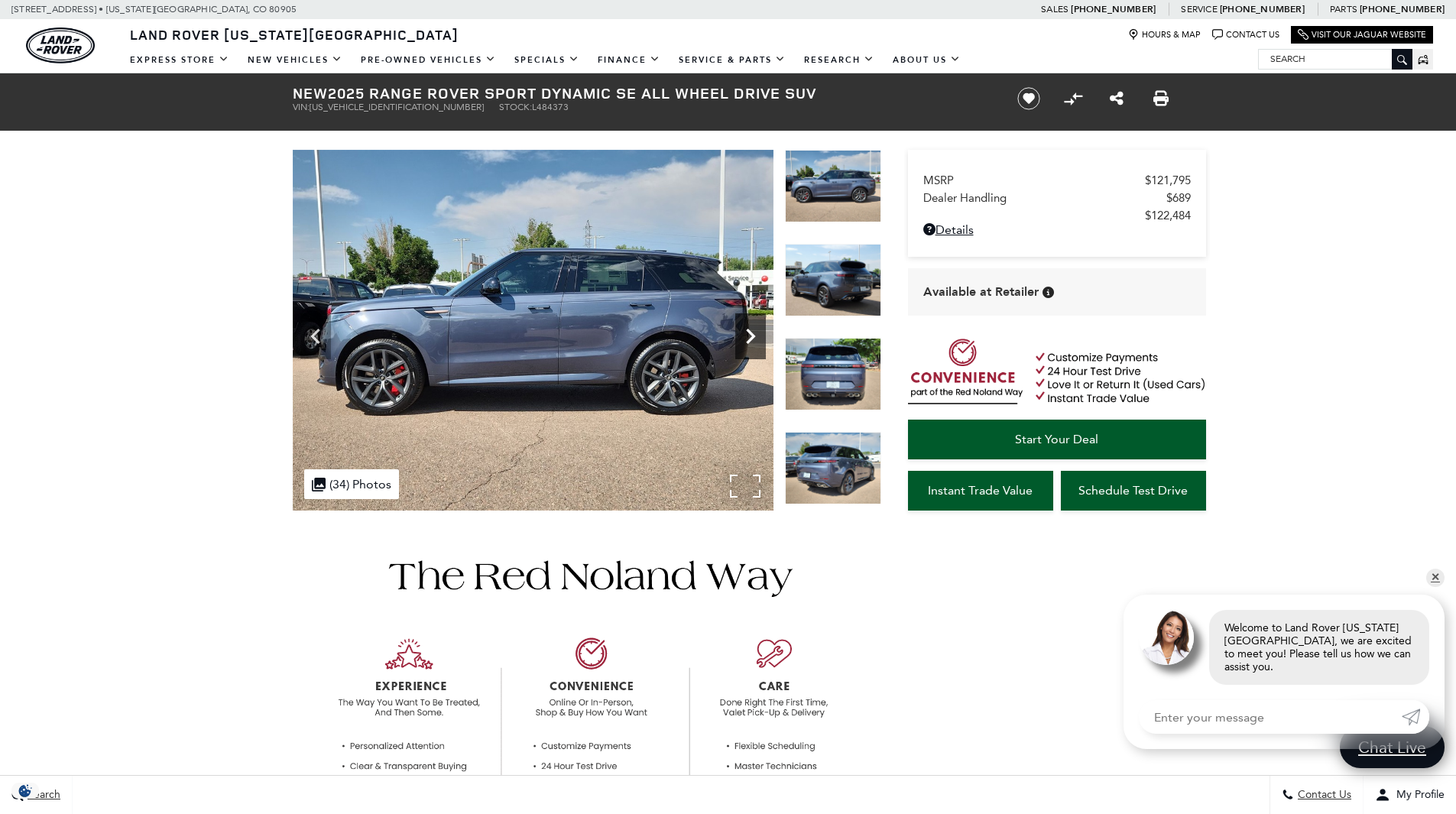
click at [753, 342] on icon "Next" at bounding box center [751, 336] width 31 height 31
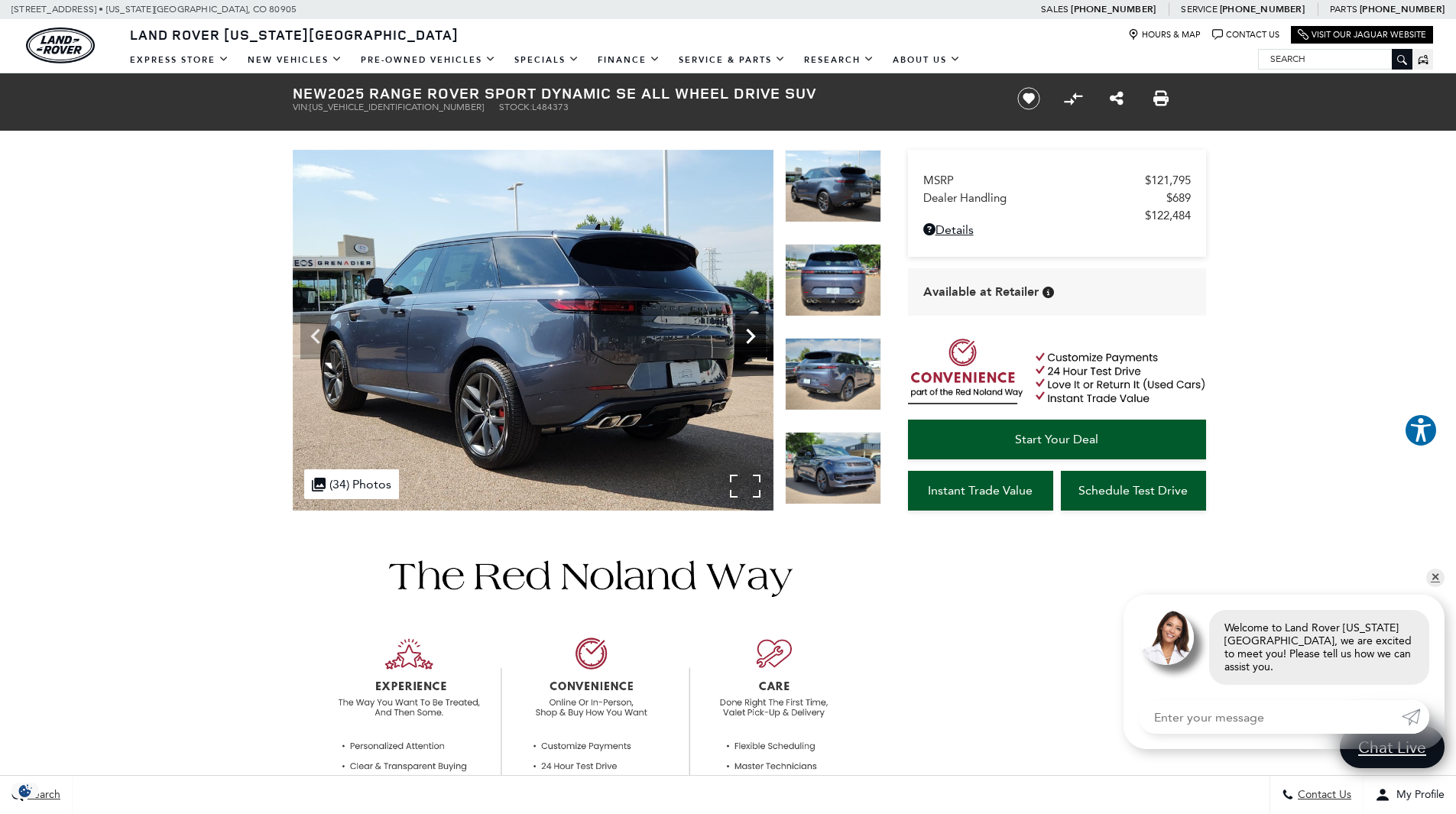
click at [753, 342] on icon "Next" at bounding box center [751, 336] width 31 height 31
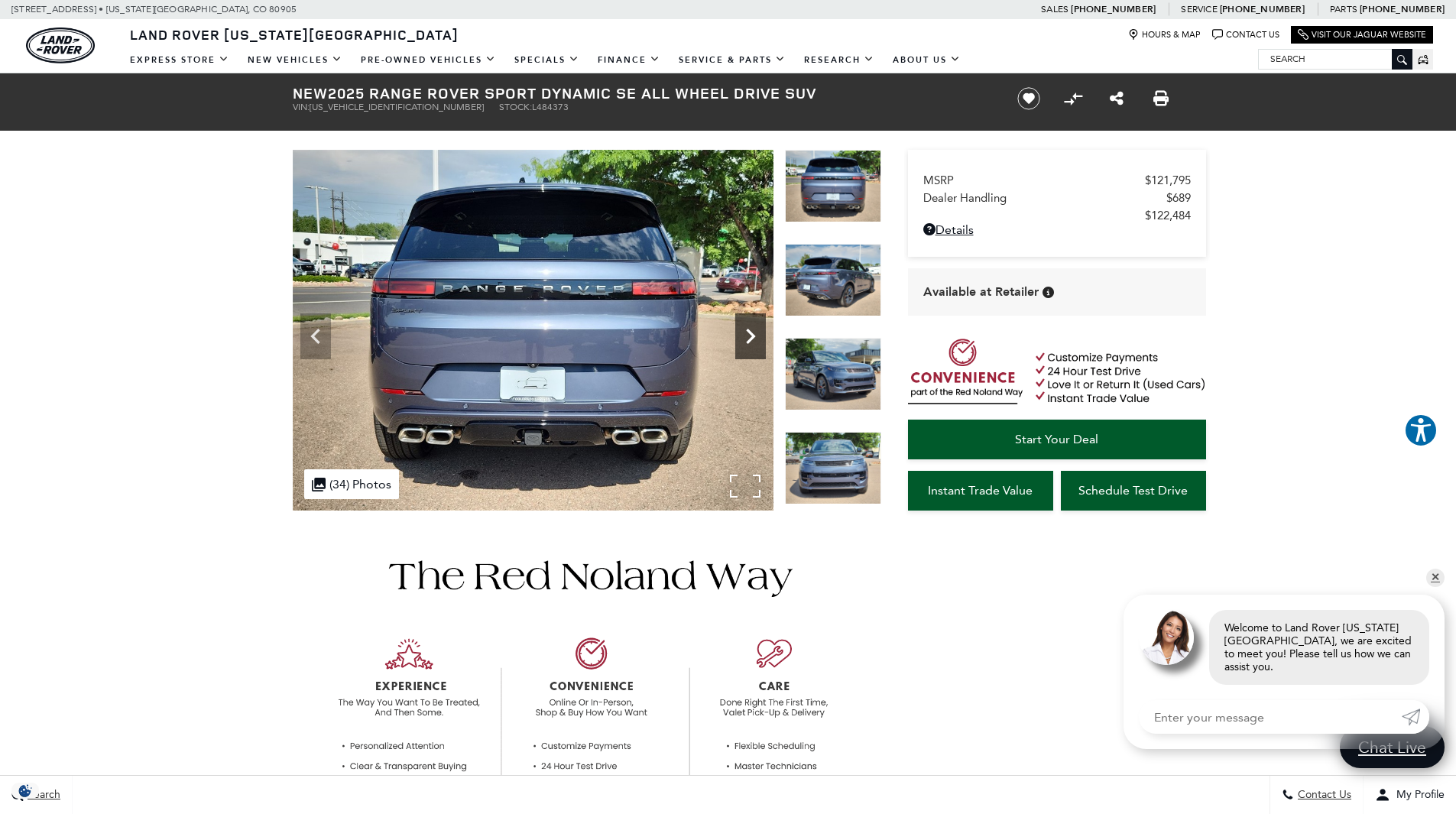
click at [753, 342] on icon "Next" at bounding box center [751, 336] width 31 height 31
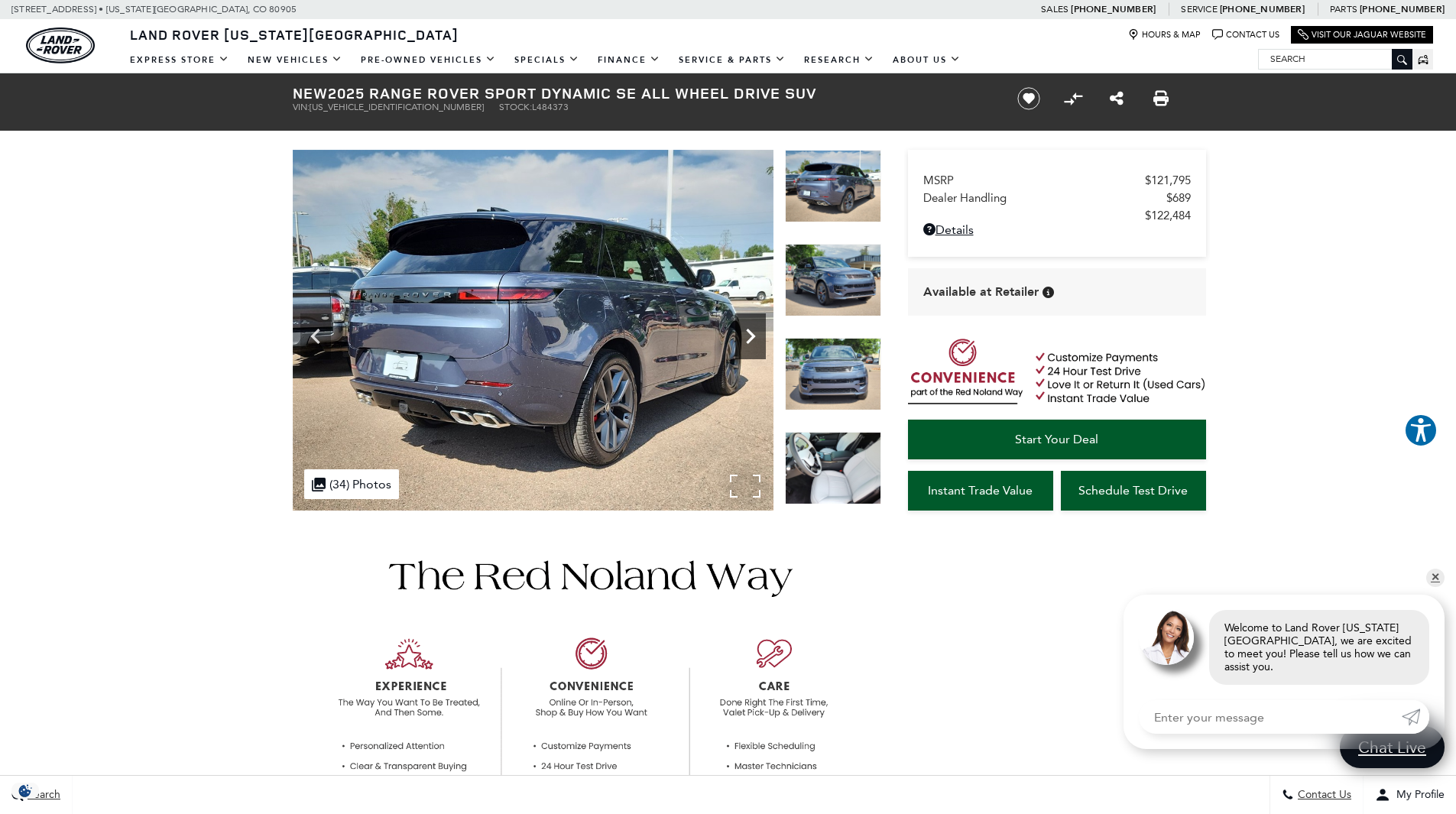
click at [753, 342] on icon "Next" at bounding box center [751, 336] width 31 height 31
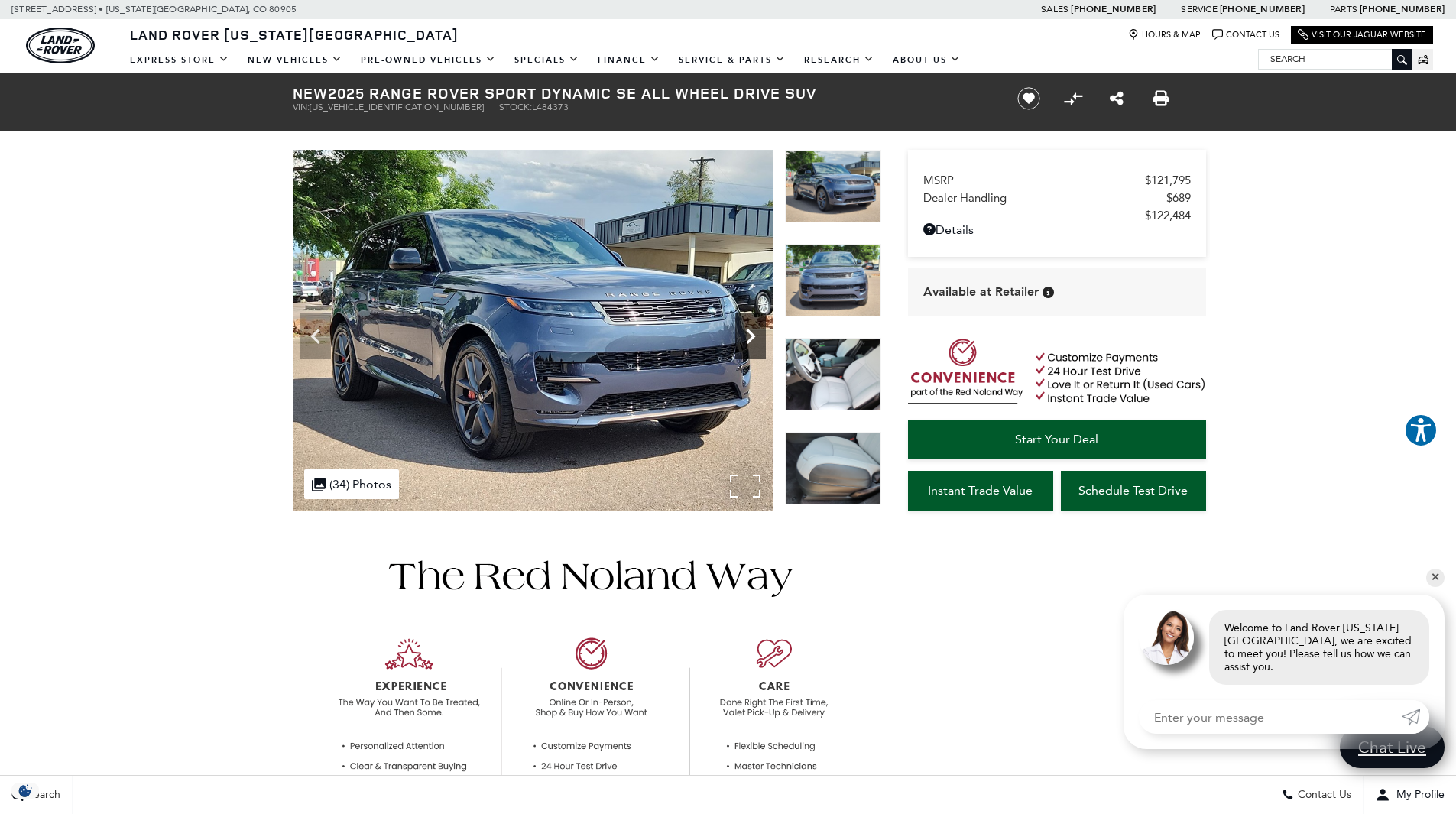
click at [753, 342] on icon "Next" at bounding box center [751, 336] width 31 height 31
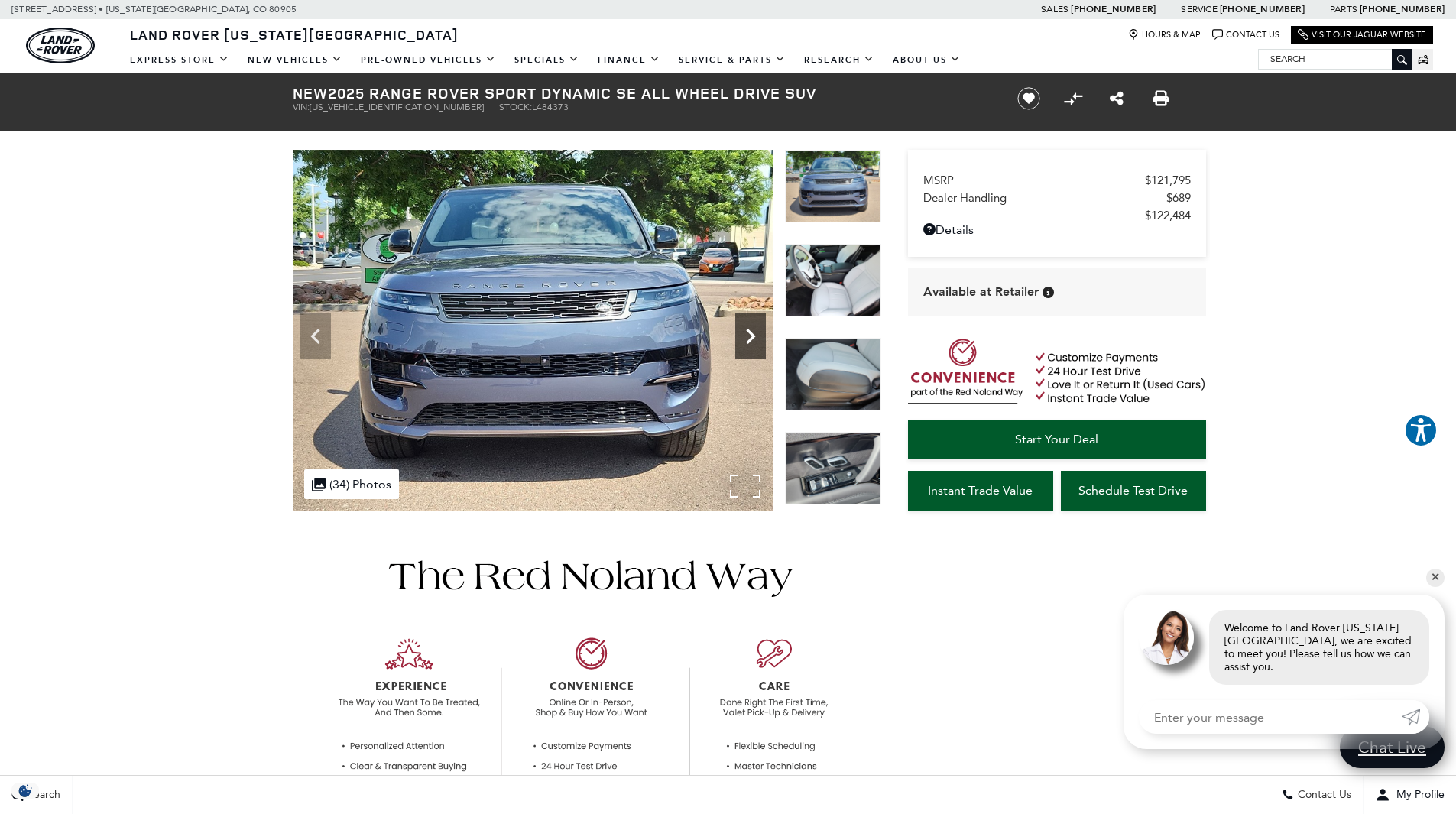
click at [753, 342] on icon "Next" at bounding box center [751, 336] width 31 height 31
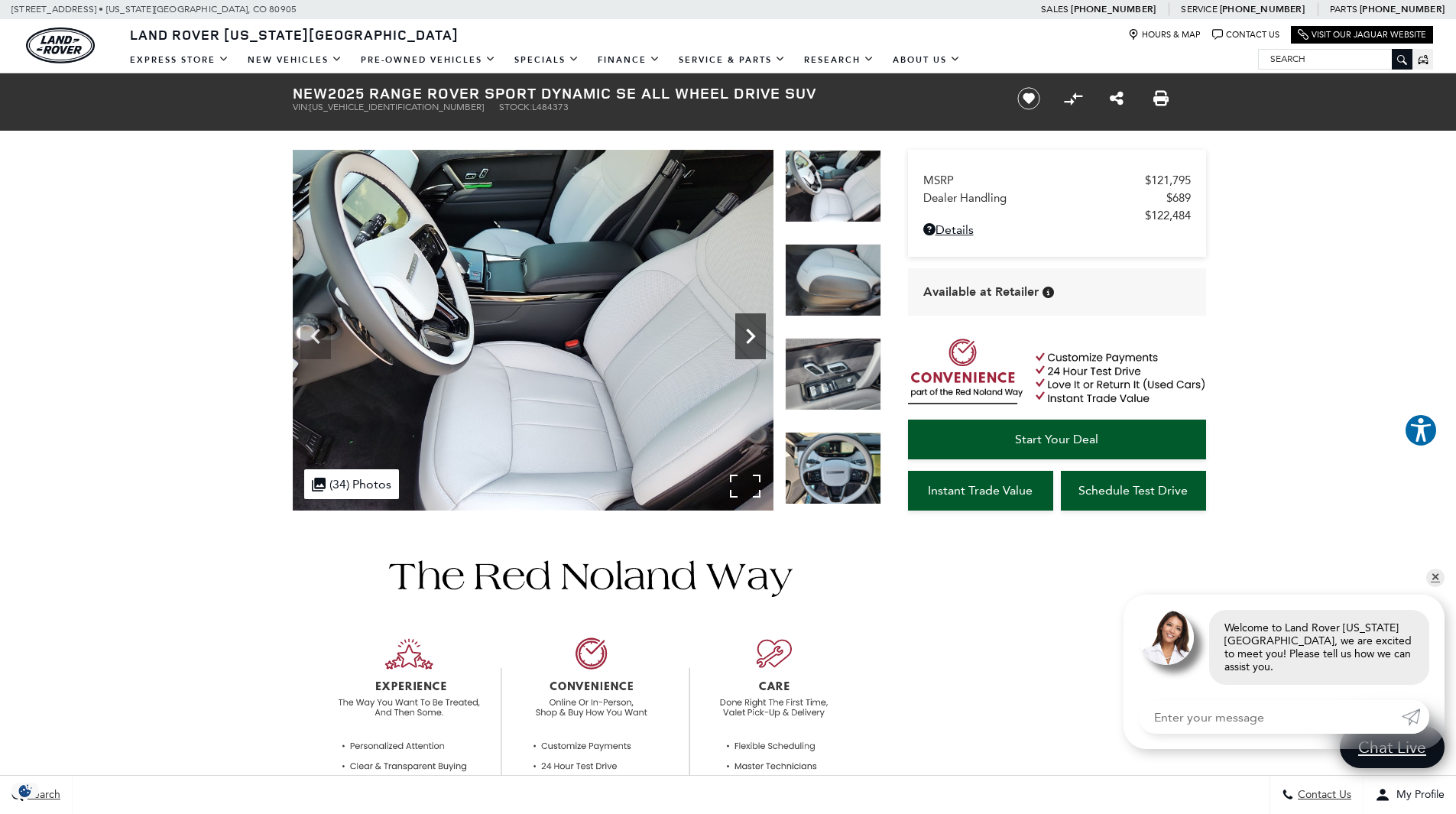
click at [753, 342] on icon "Next" at bounding box center [751, 336] width 31 height 31
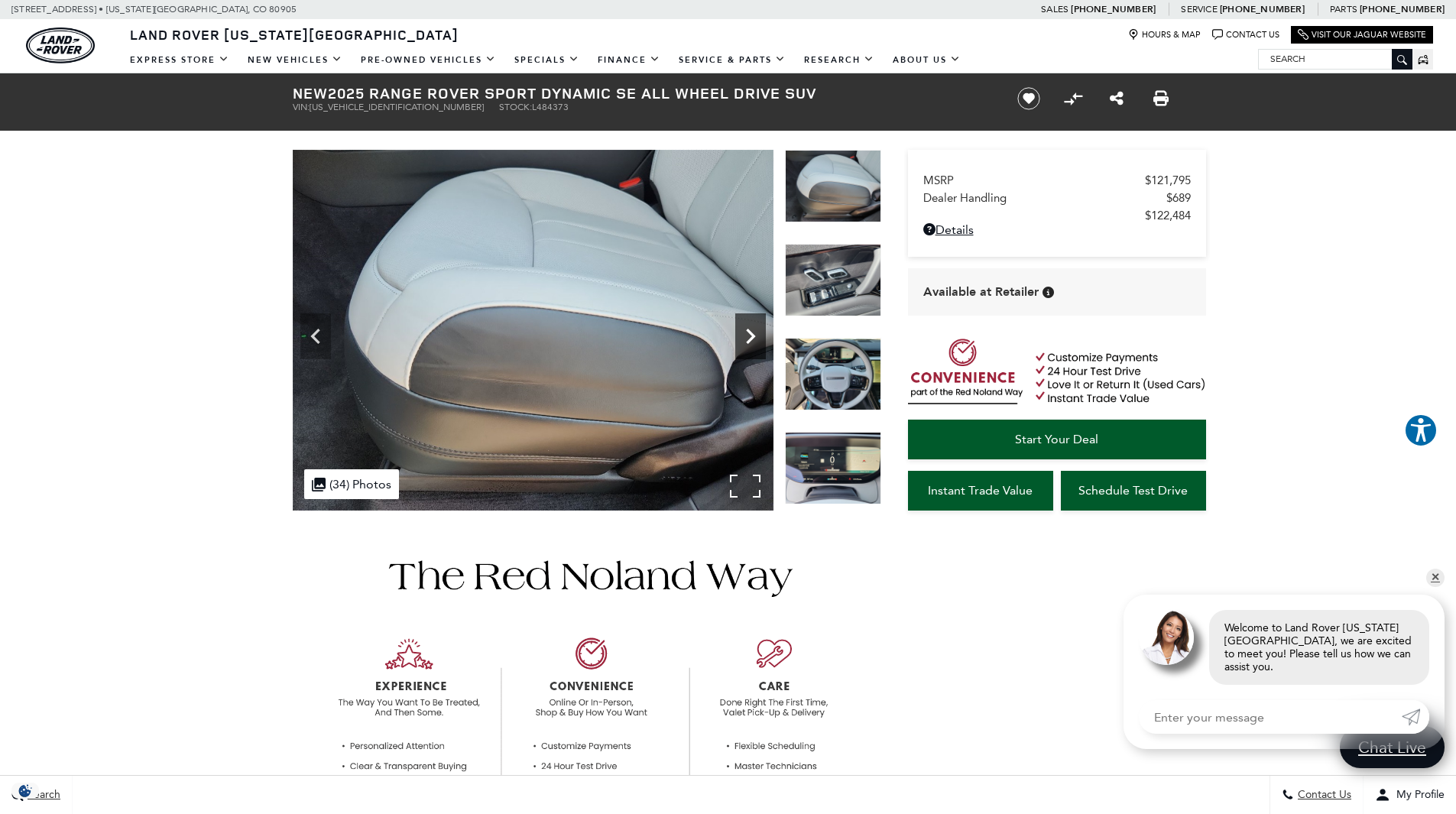
click at [753, 342] on icon "Next" at bounding box center [751, 336] width 31 height 31
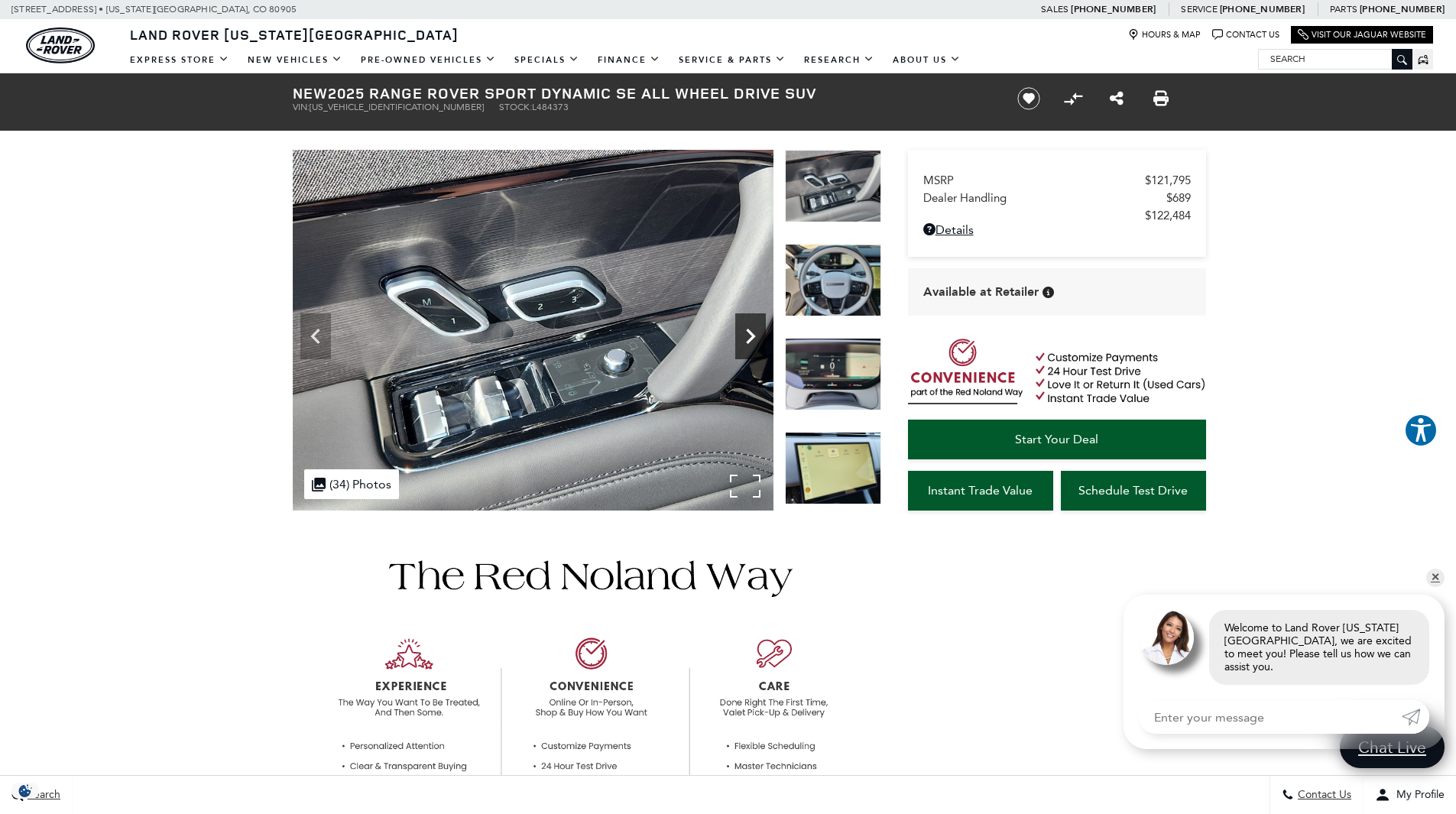
click at [753, 343] on icon "Next" at bounding box center [751, 336] width 31 height 31
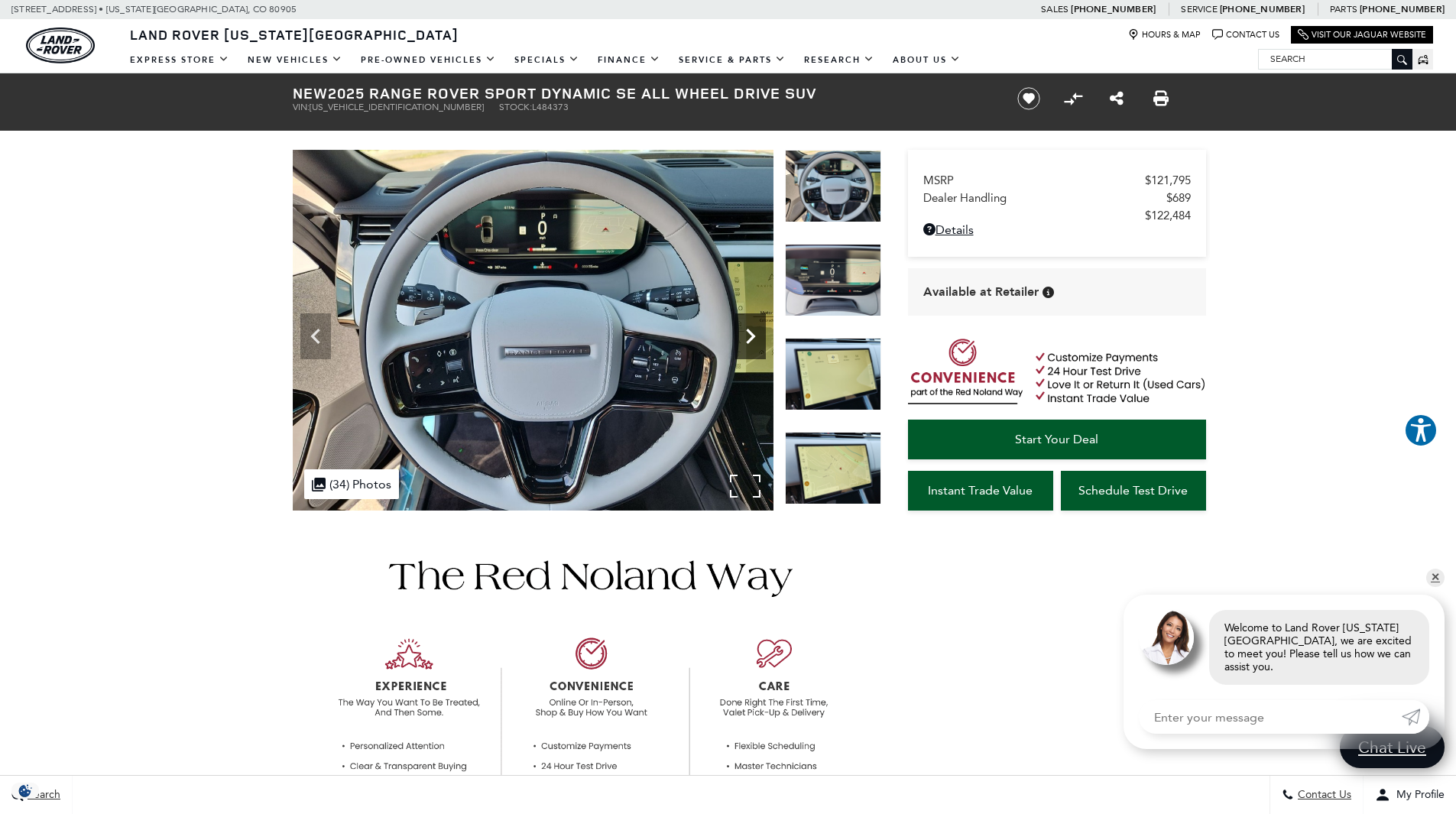
click at [753, 343] on icon "Next" at bounding box center [751, 336] width 31 height 31
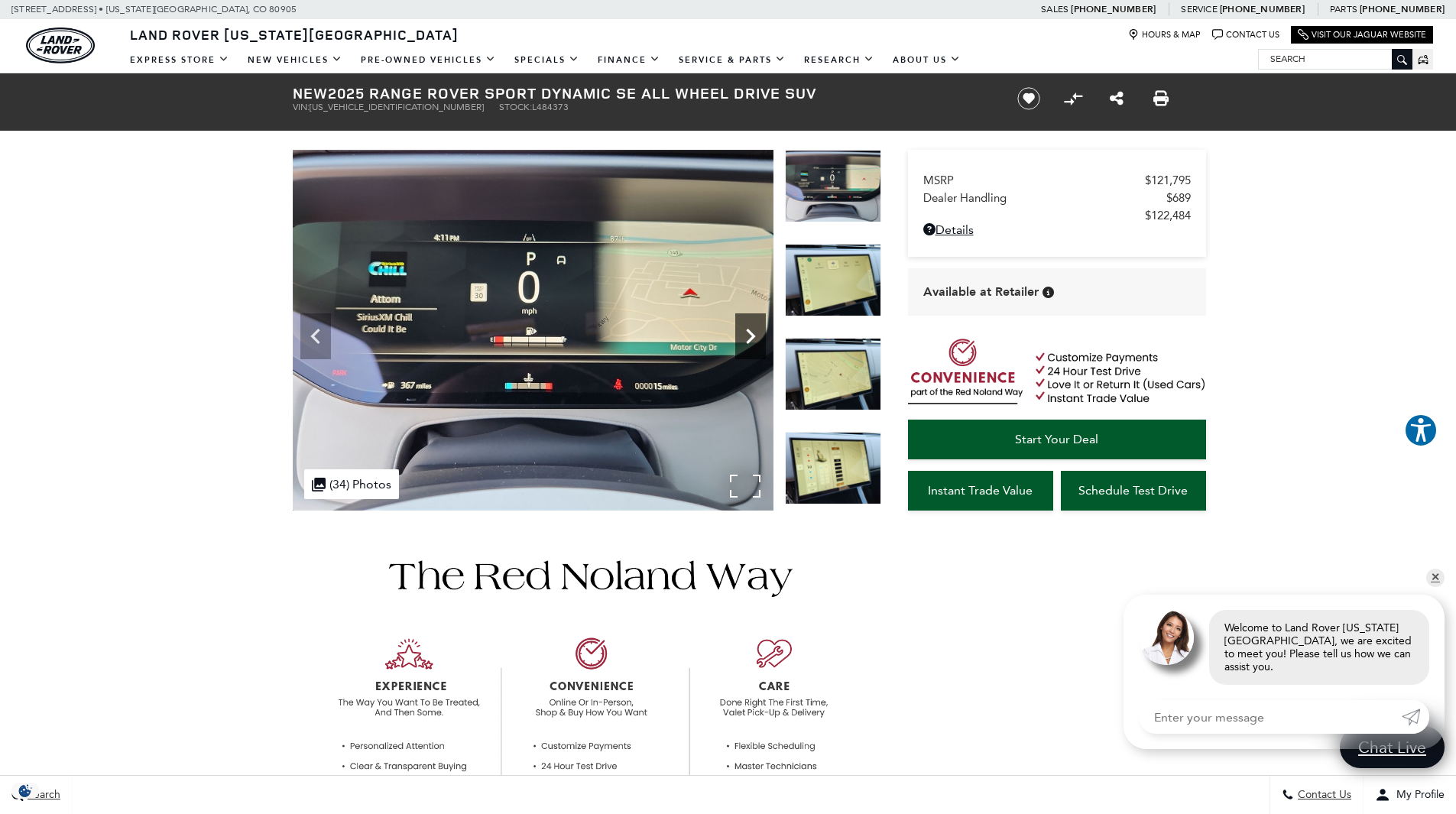
click at [753, 343] on icon "Next" at bounding box center [751, 336] width 31 height 31
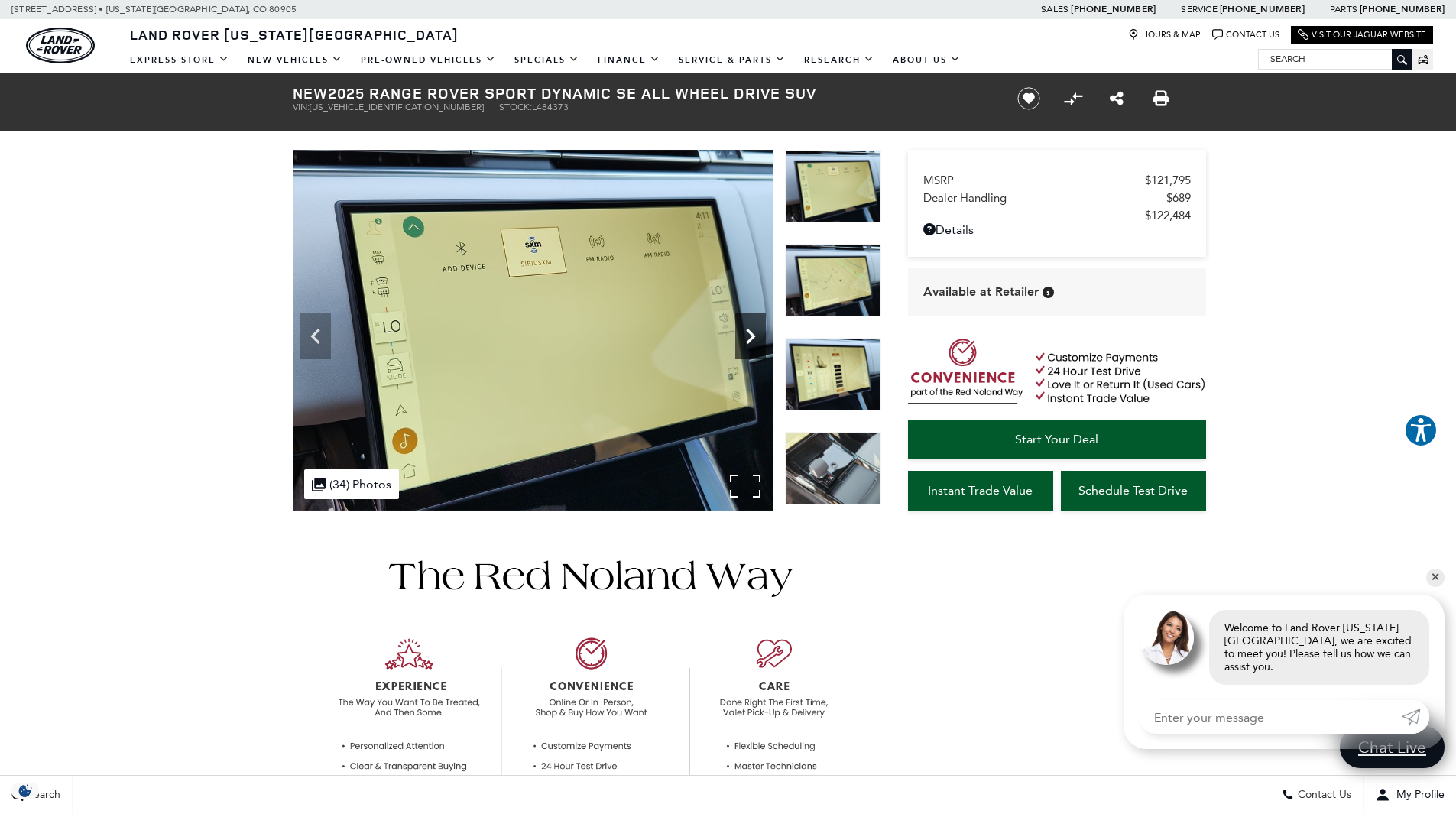
click at [753, 343] on icon "Next" at bounding box center [751, 336] width 31 height 31
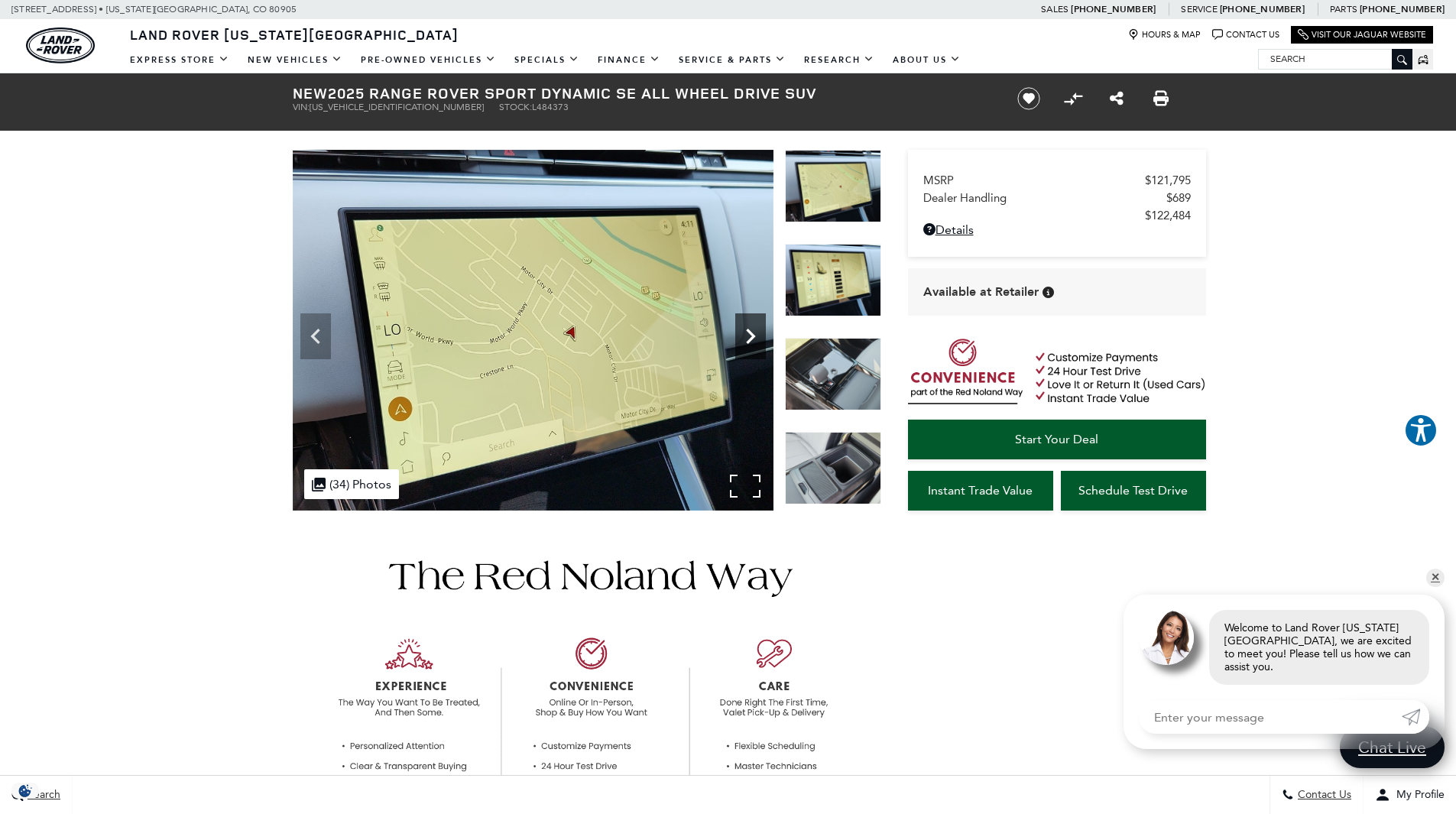
click at [753, 343] on icon "Next" at bounding box center [751, 336] width 31 height 31
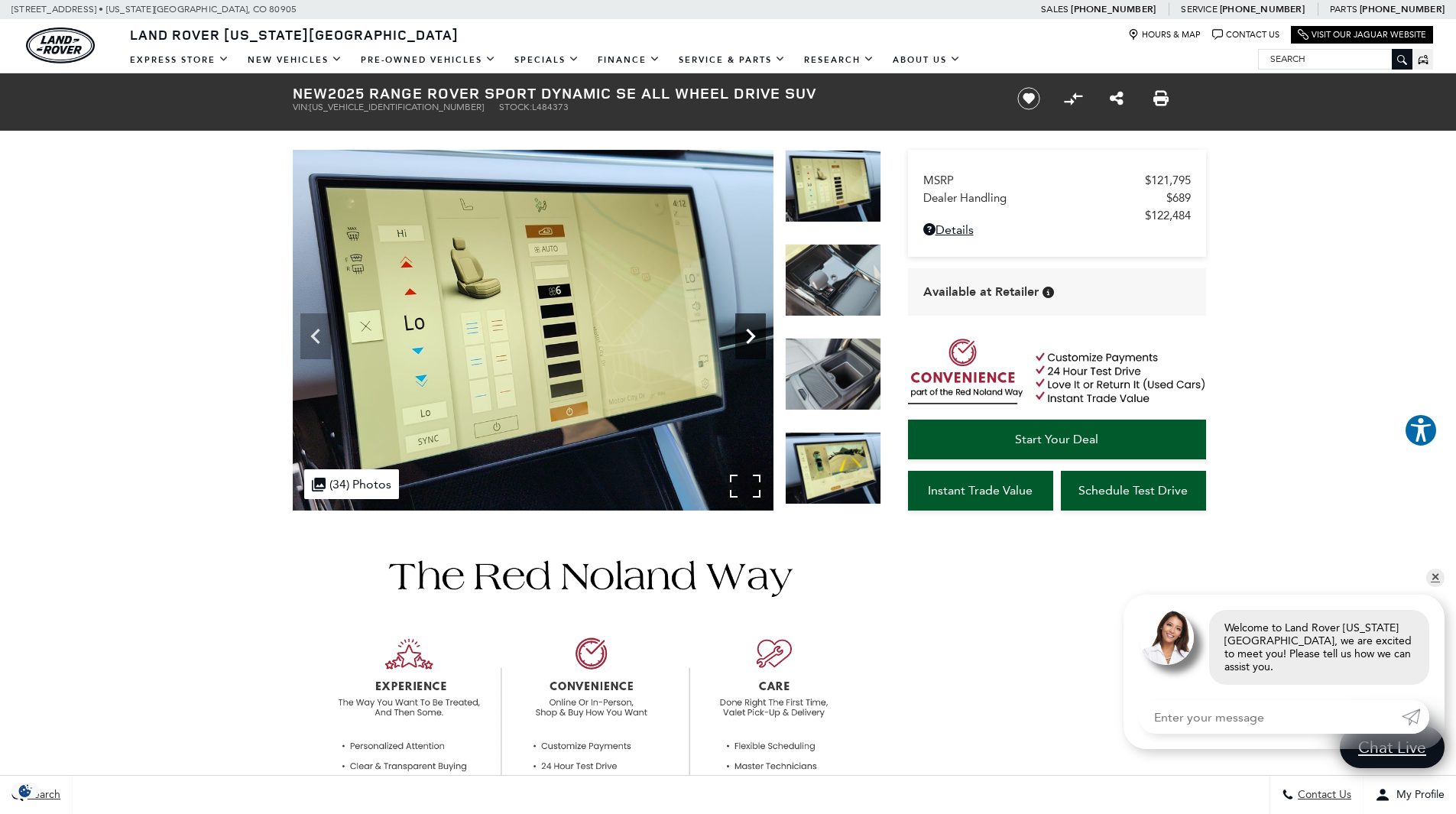
click at [753, 343] on icon "Next" at bounding box center [751, 336] width 31 height 31
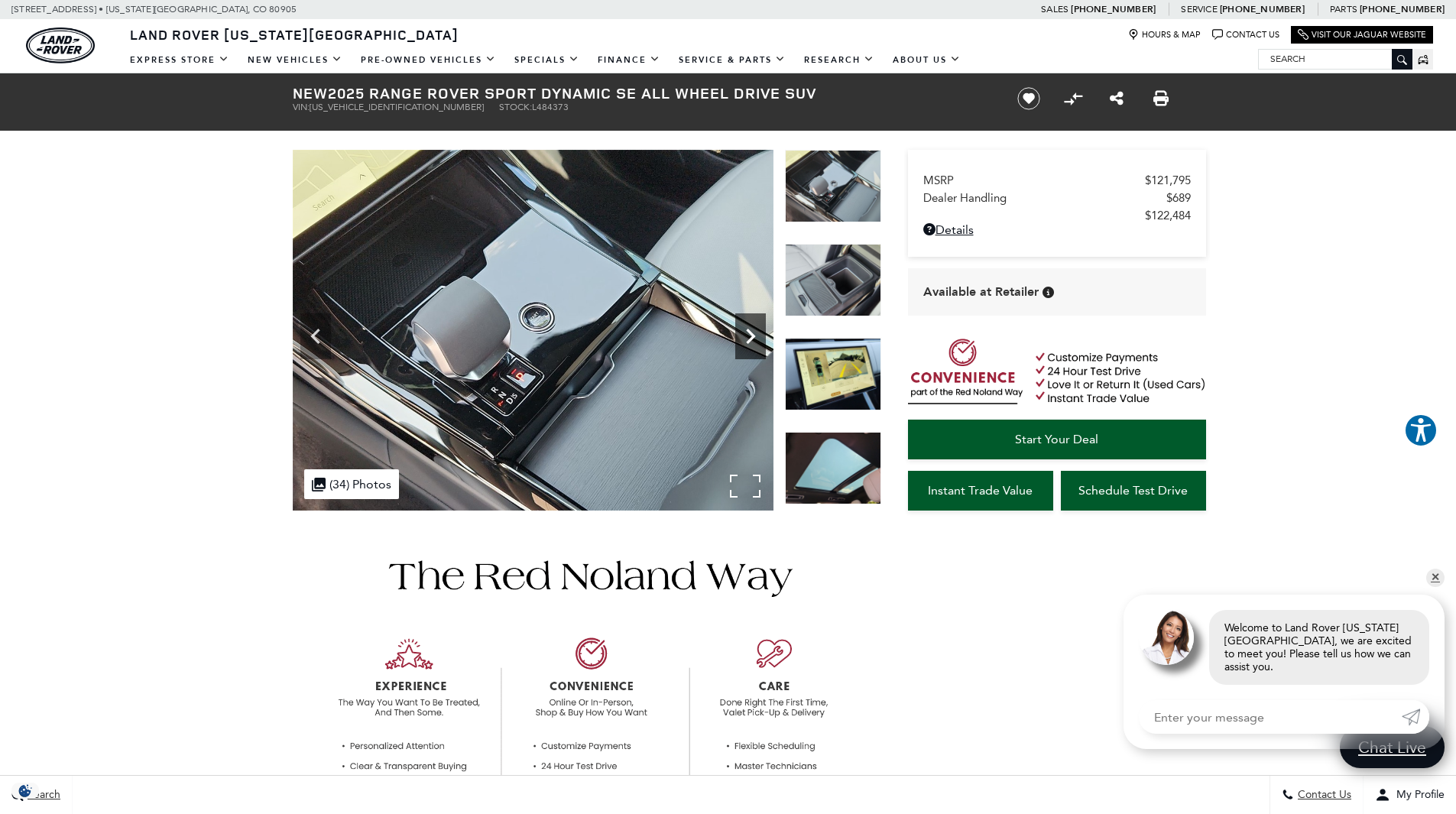
click at [753, 343] on icon "Next" at bounding box center [751, 336] width 31 height 31
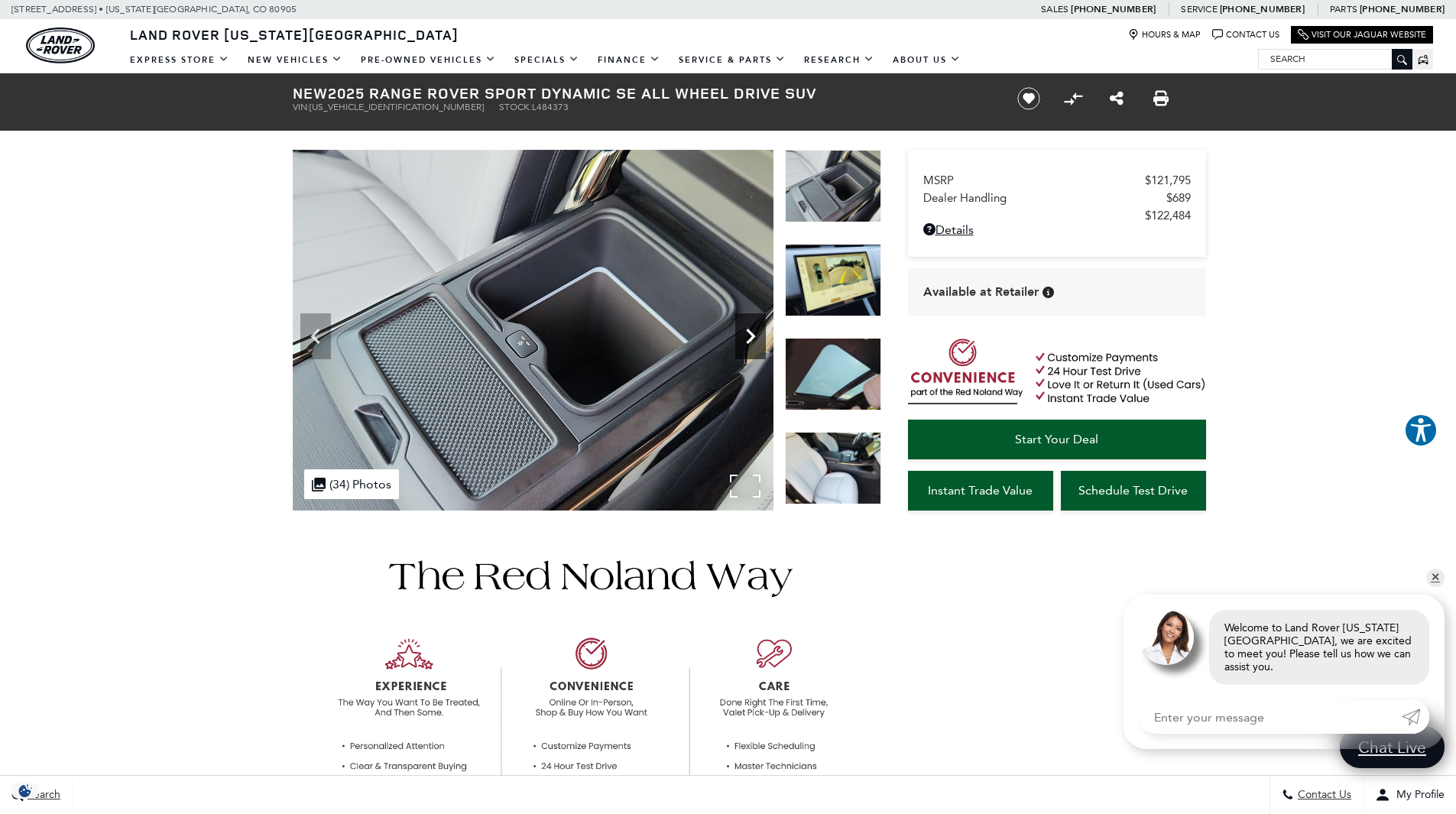
click at [753, 343] on icon "Next" at bounding box center [751, 336] width 31 height 31
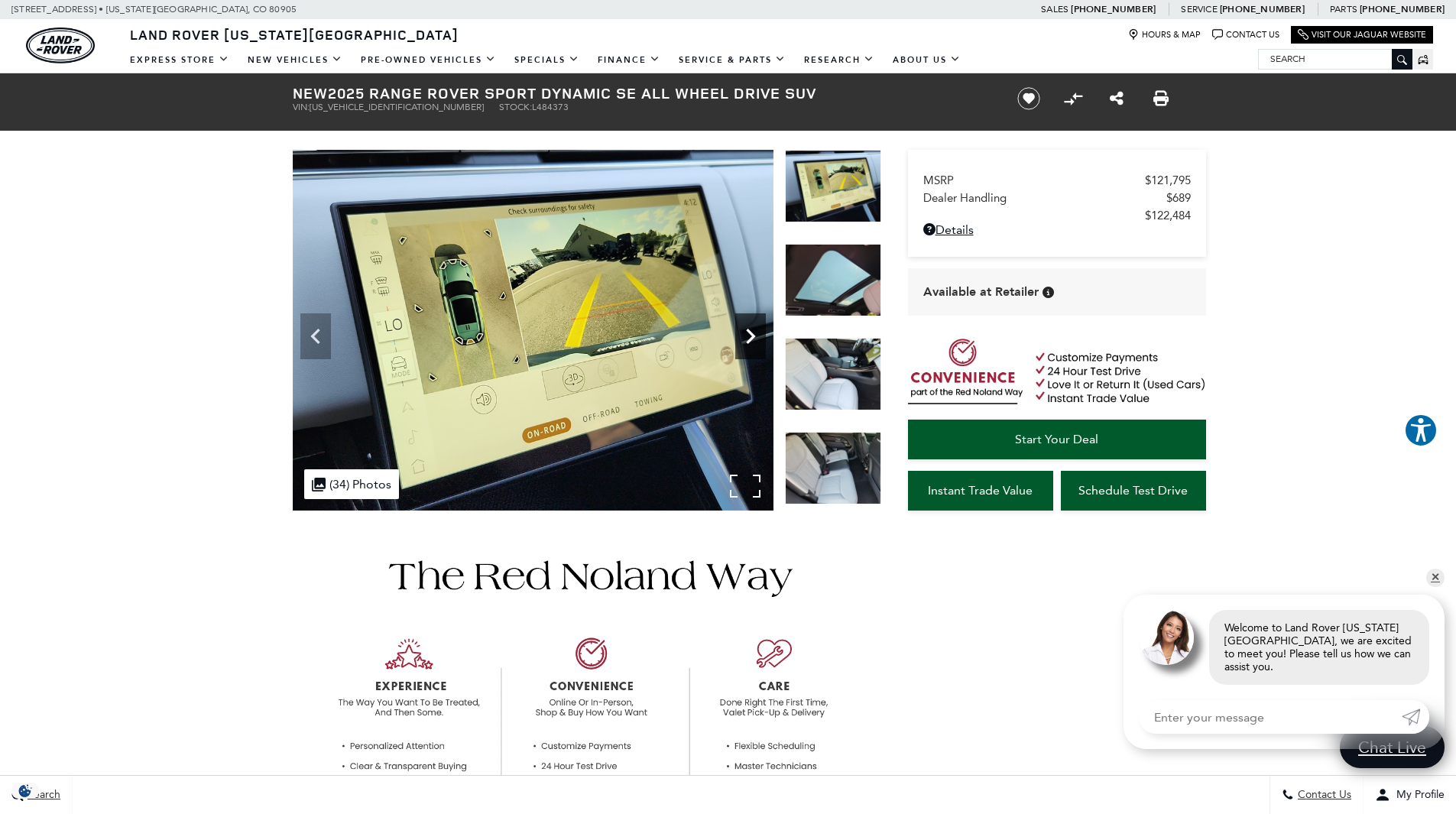
click at [753, 343] on icon "Next" at bounding box center [751, 336] width 31 height 31
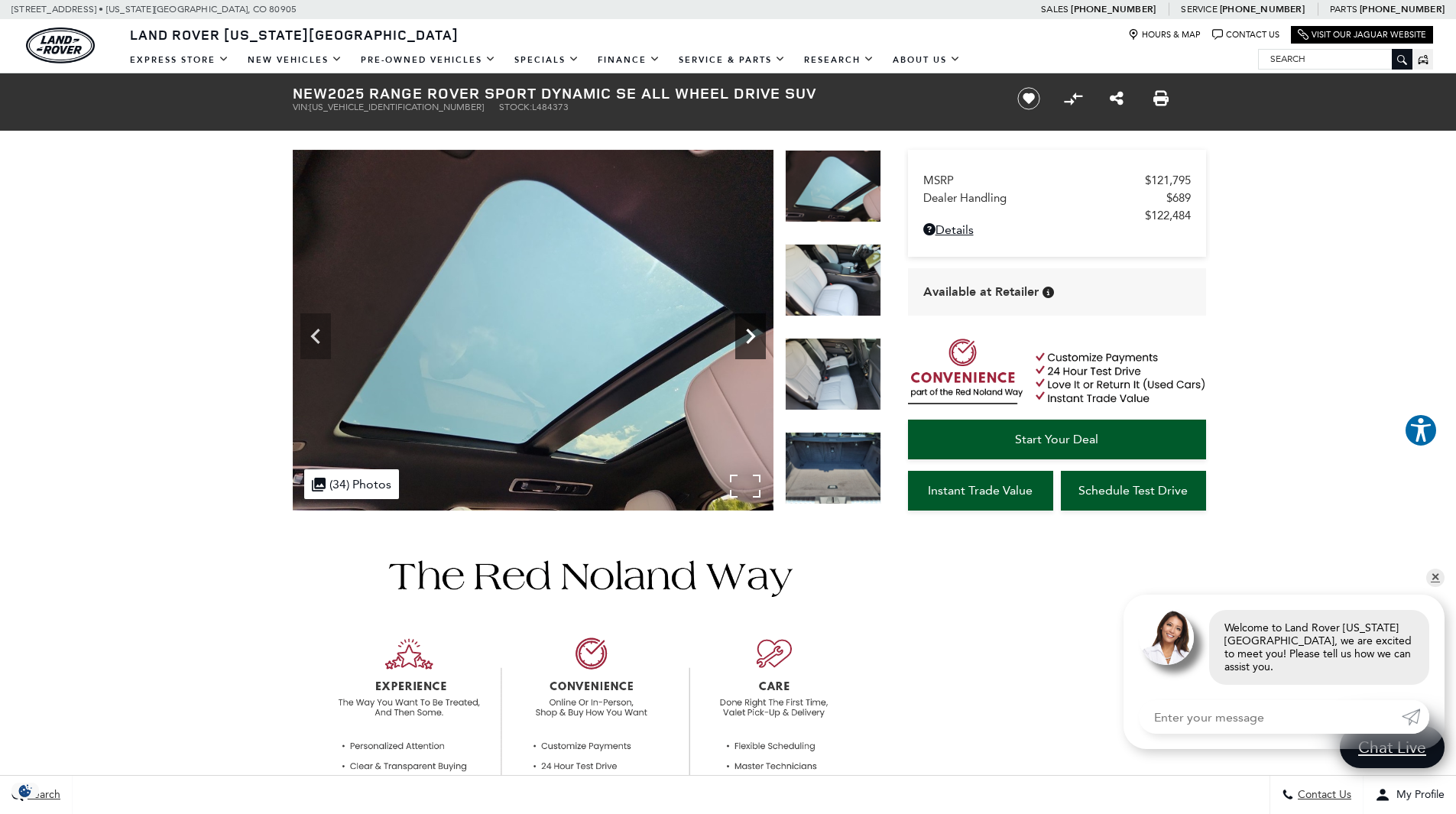
click at [753, 343] on icon "Next" at bounding box center [751, 336] width 31 height 31
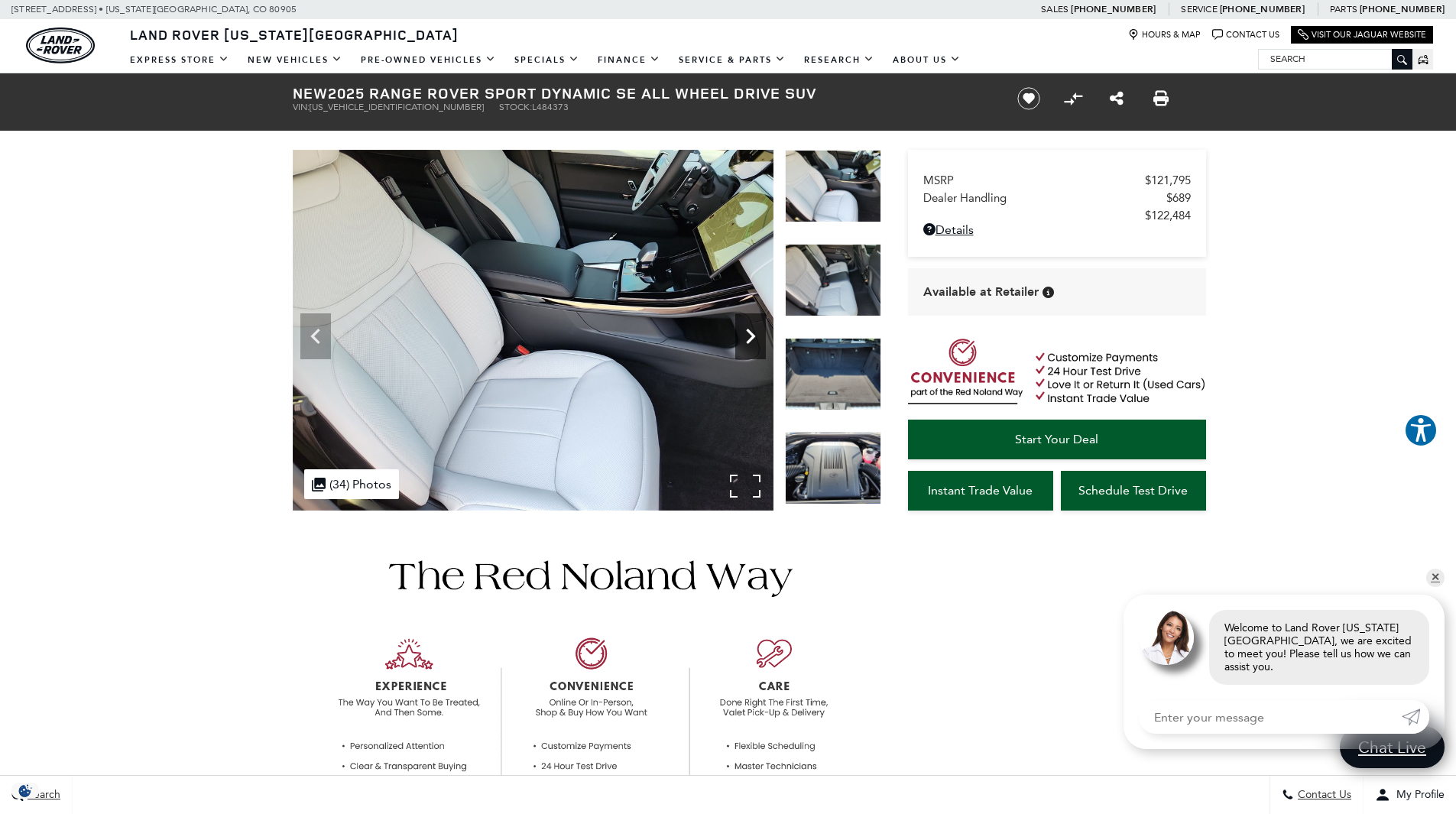
click at [753, 343] on icon "Next" at bounding box center [751, 336] width 31 height 31
